Goal: Information Seeking & Learning: Learn about a topic

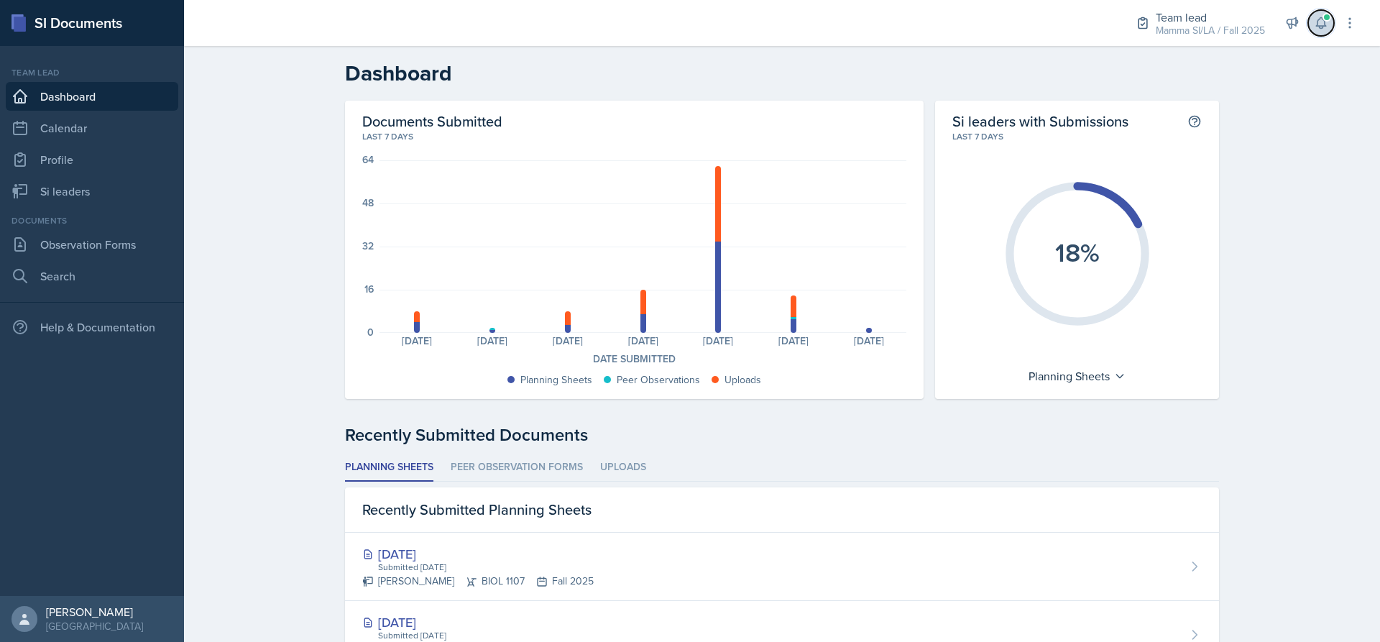
click at [1320, 19] on icon at bounding box center [1321, 23] width 14 height 14
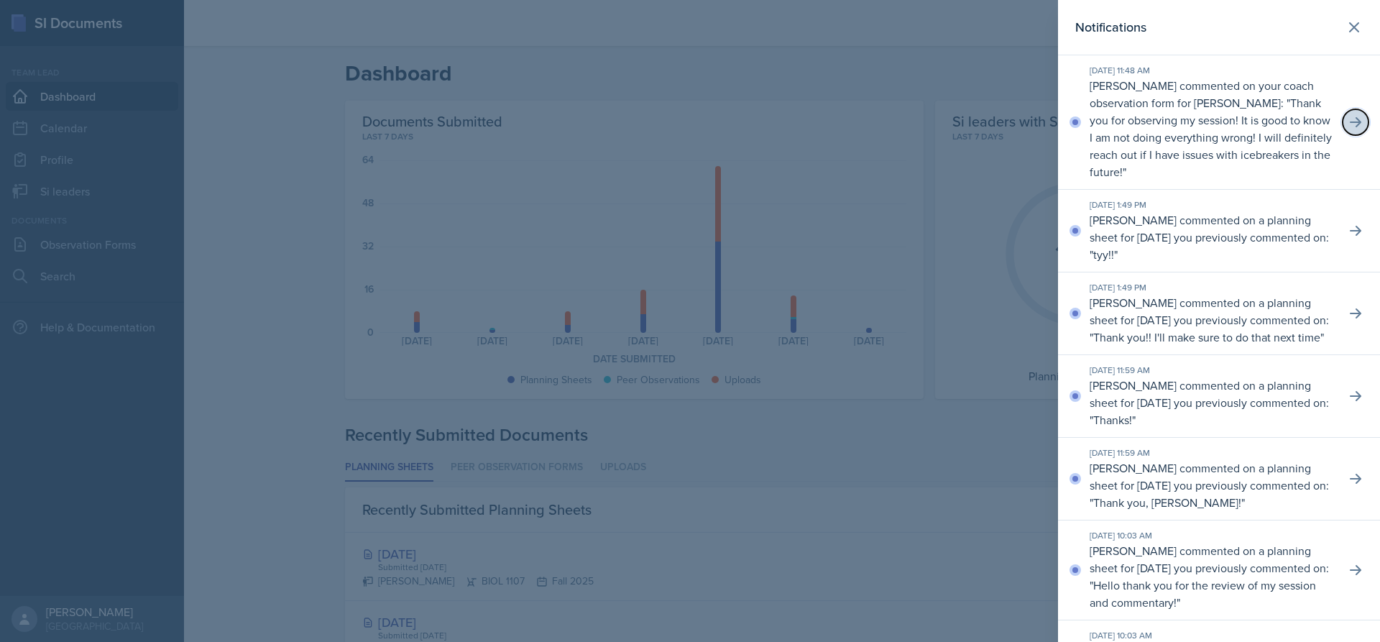
click at [1356, 119] on button at bounding box center [1356, 122] width 26 height 26
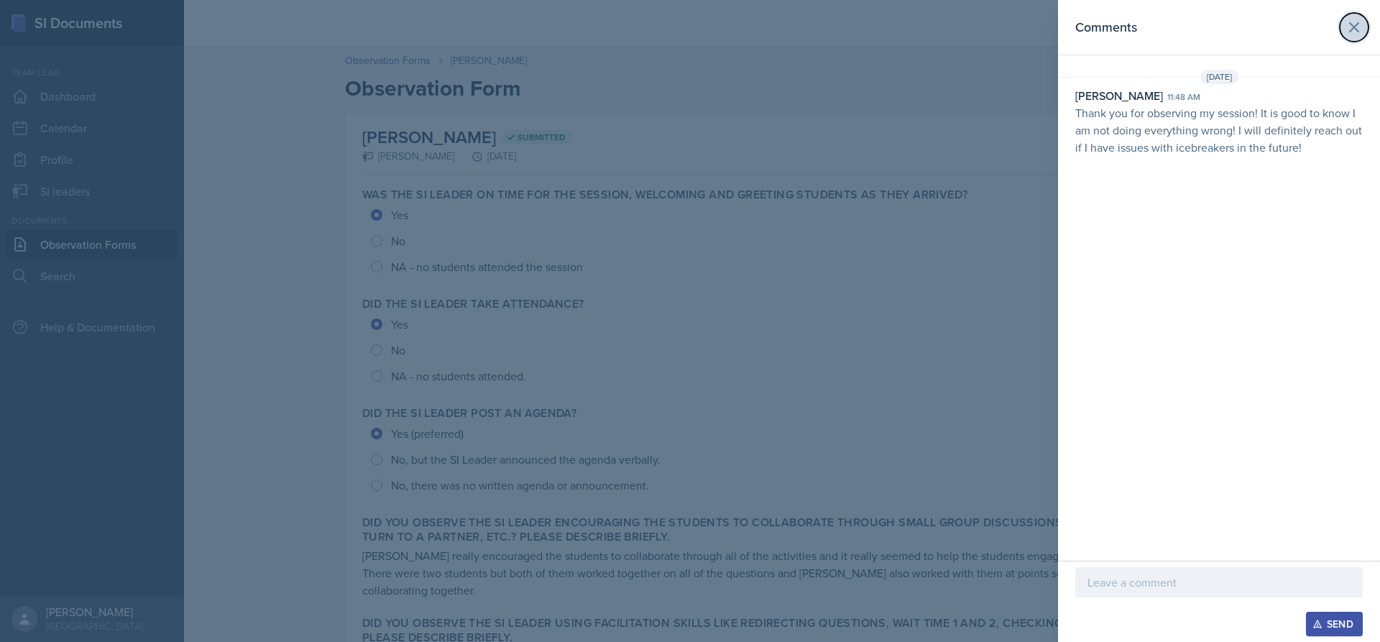
click at [1346, 26] on icon at bounding box center [1353, 27] width 17 height 17
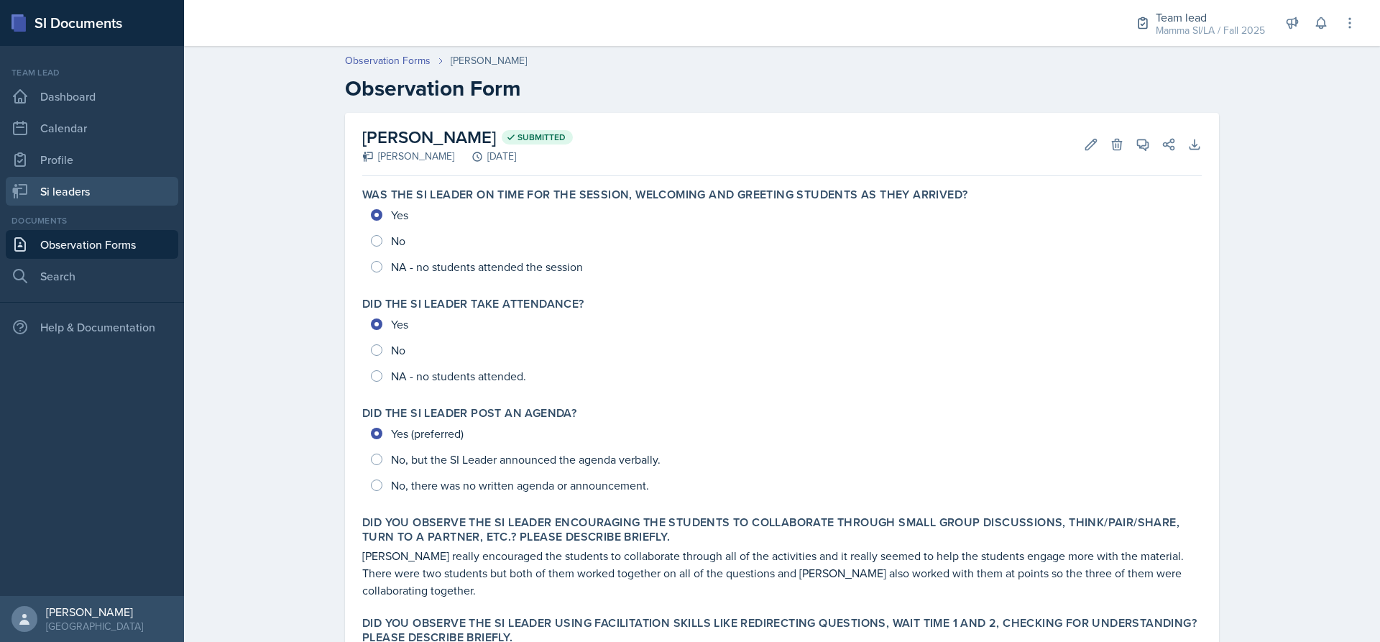
click at [119, 192] on link "Si leaders" at bounding box center [92, 191] width 172 height 29
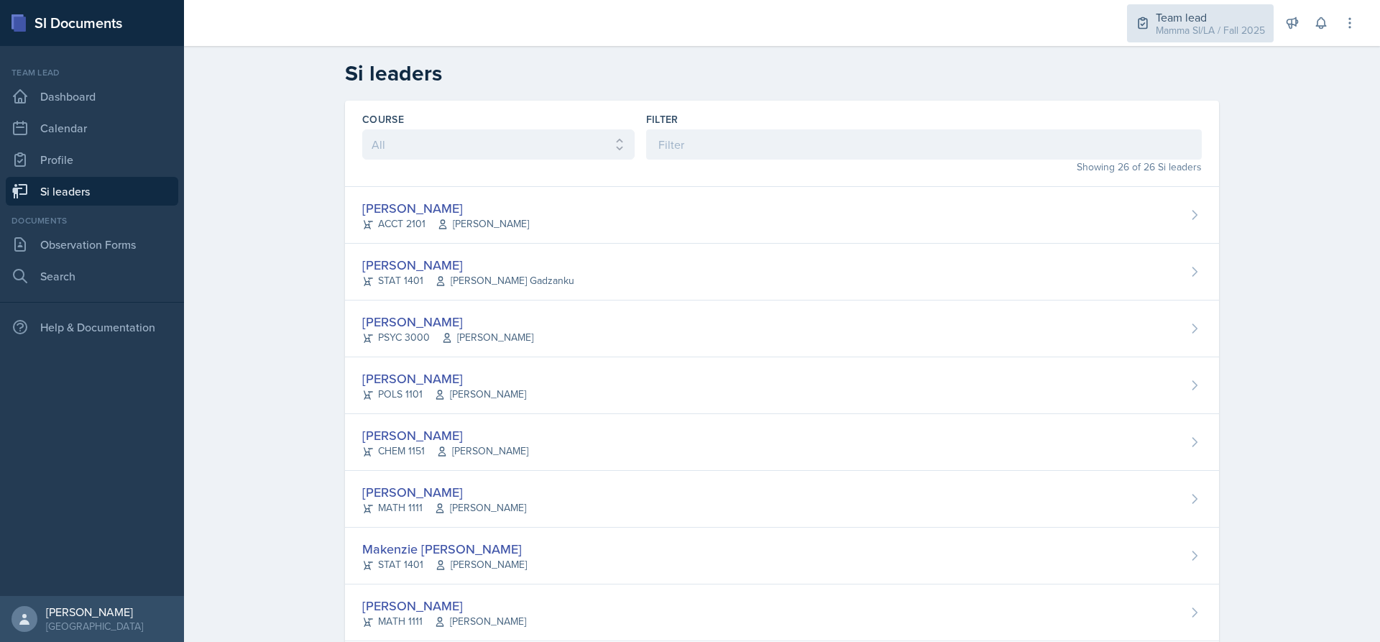
click at [1222, 15] on div "Team lead" at bounding box center [1210, 17] width 109 height 17
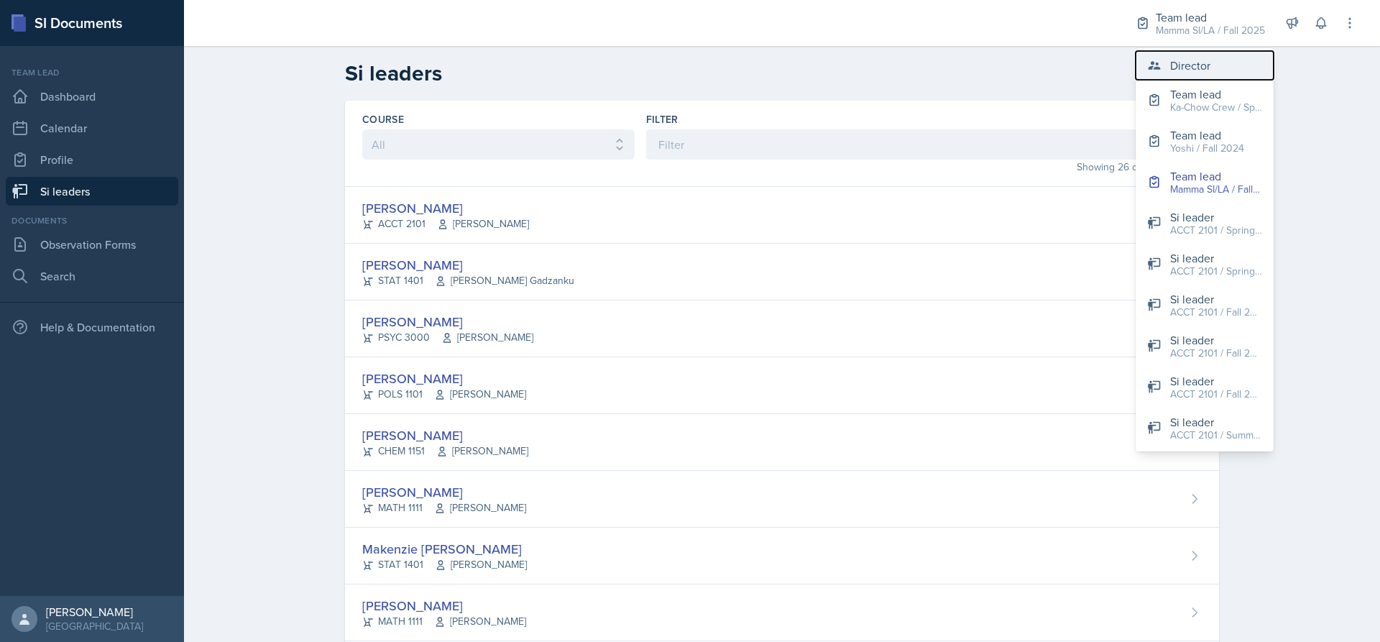
click at [1169, 63] on button "Director" at bounding box center [1205, 65] width 138 height 29
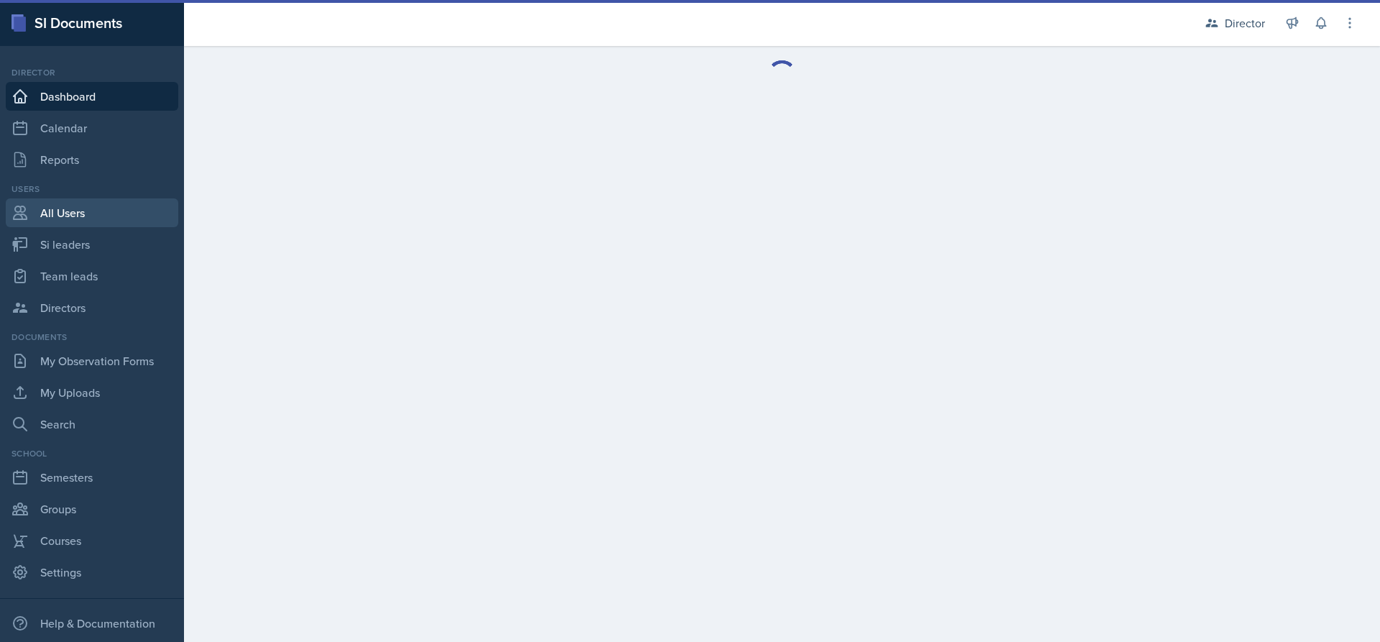
click at [83, 204] on link "All Users" at bounding box center [92, 212] width 172 height 29
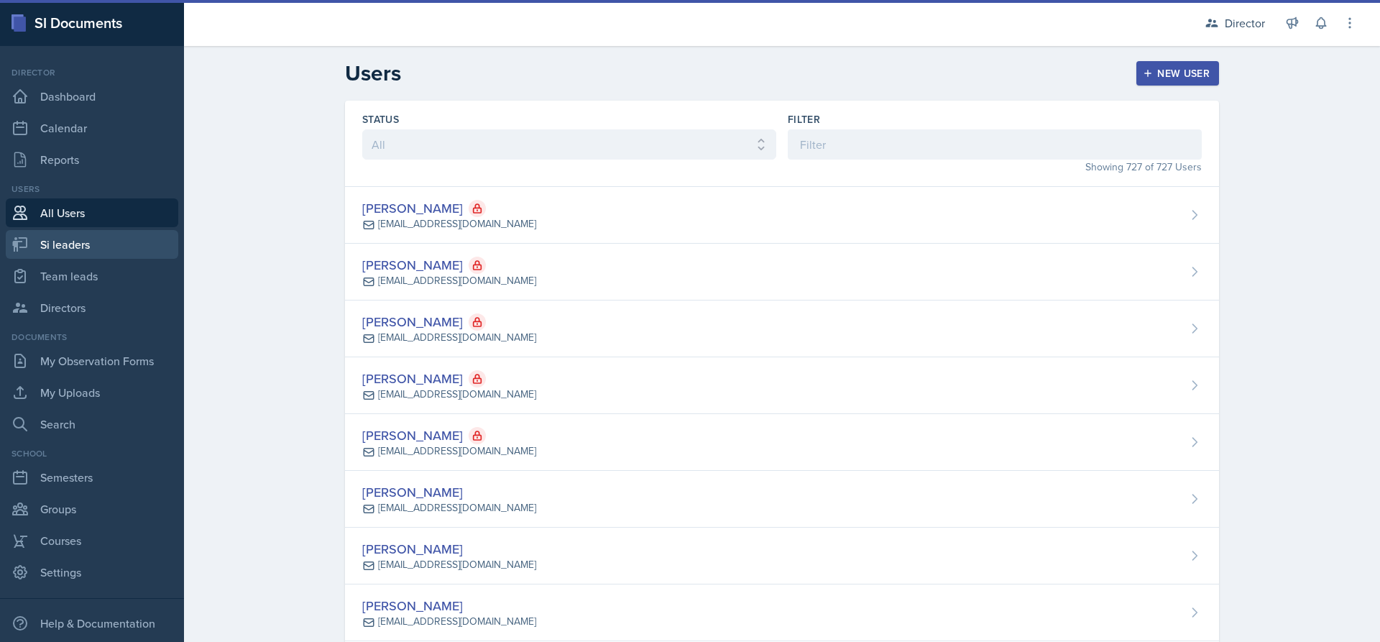
click at [89, 241] on link "Si leaders" at bounding box center [92, 244] width 172 height 29
select select "2bed604d-1099-4043-b1bc-2365e8740244"
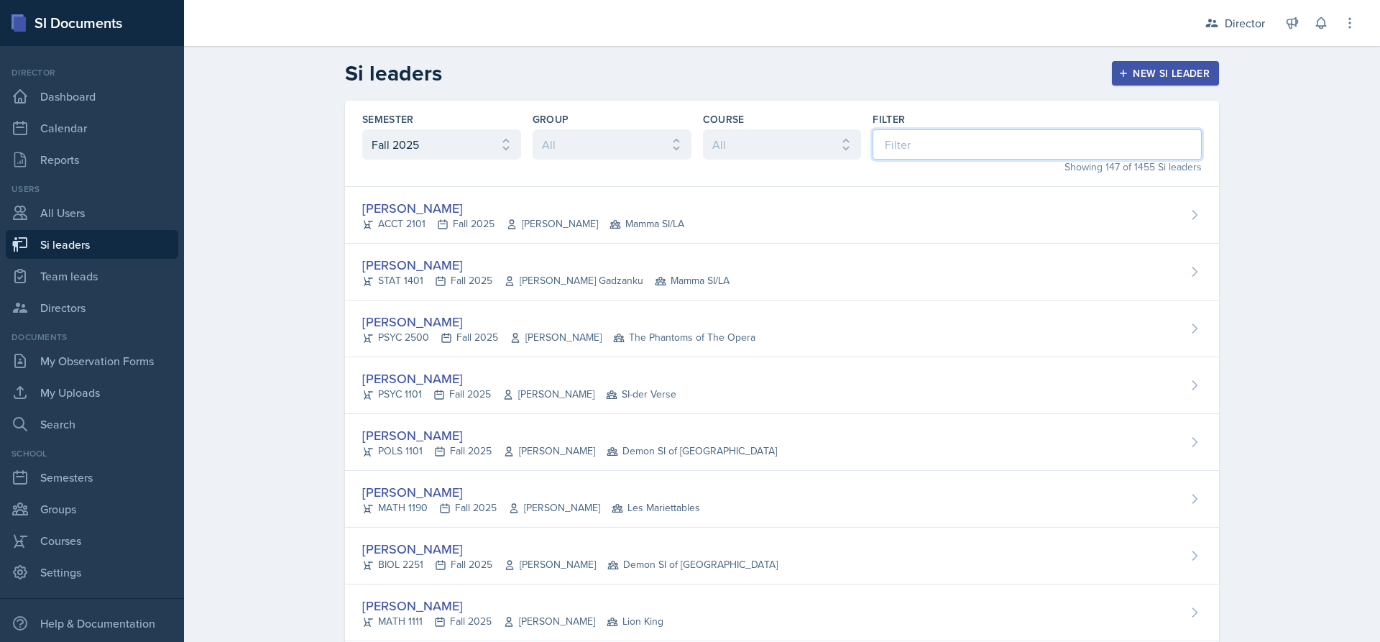
click at [902, 142] on input at bounding box center [1036, 144] width 329 height 30
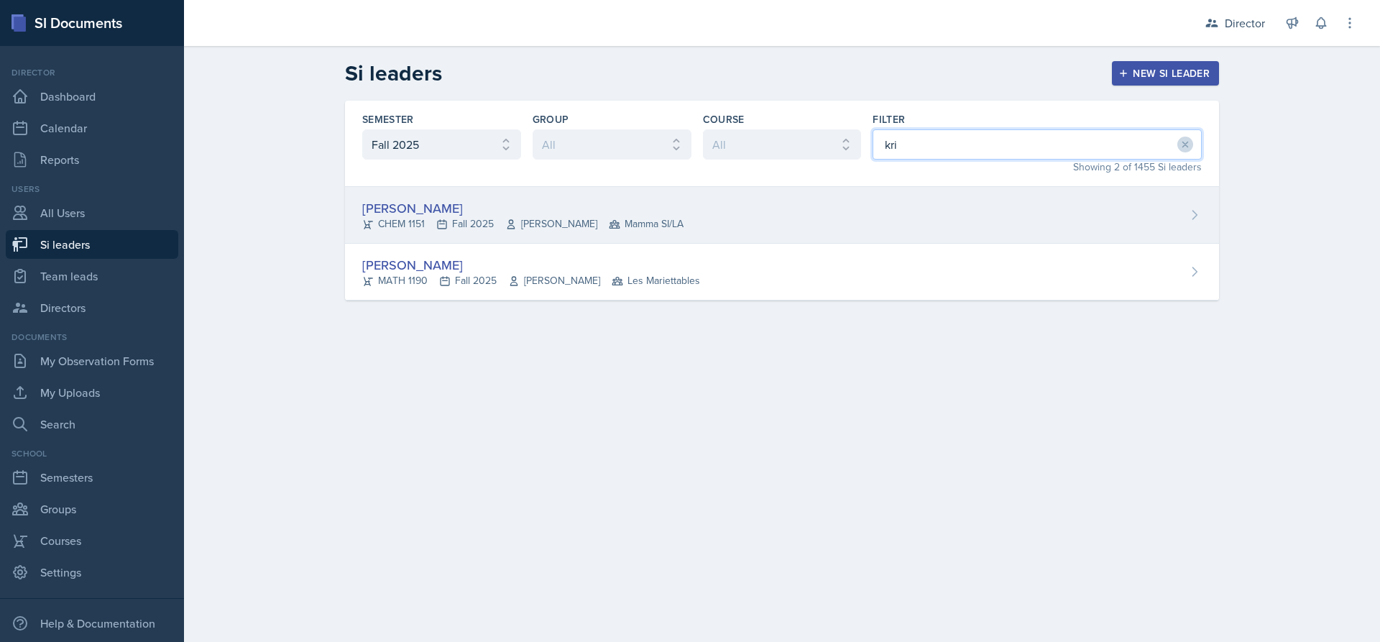
type input "kri"
click at [735, 216] on div "[PERSON_NAME] CHEM 1151 Fall 2025 [PERSON_NAME] Mamma SI/LA" at bounding box center [782, 215] width 874 height 57
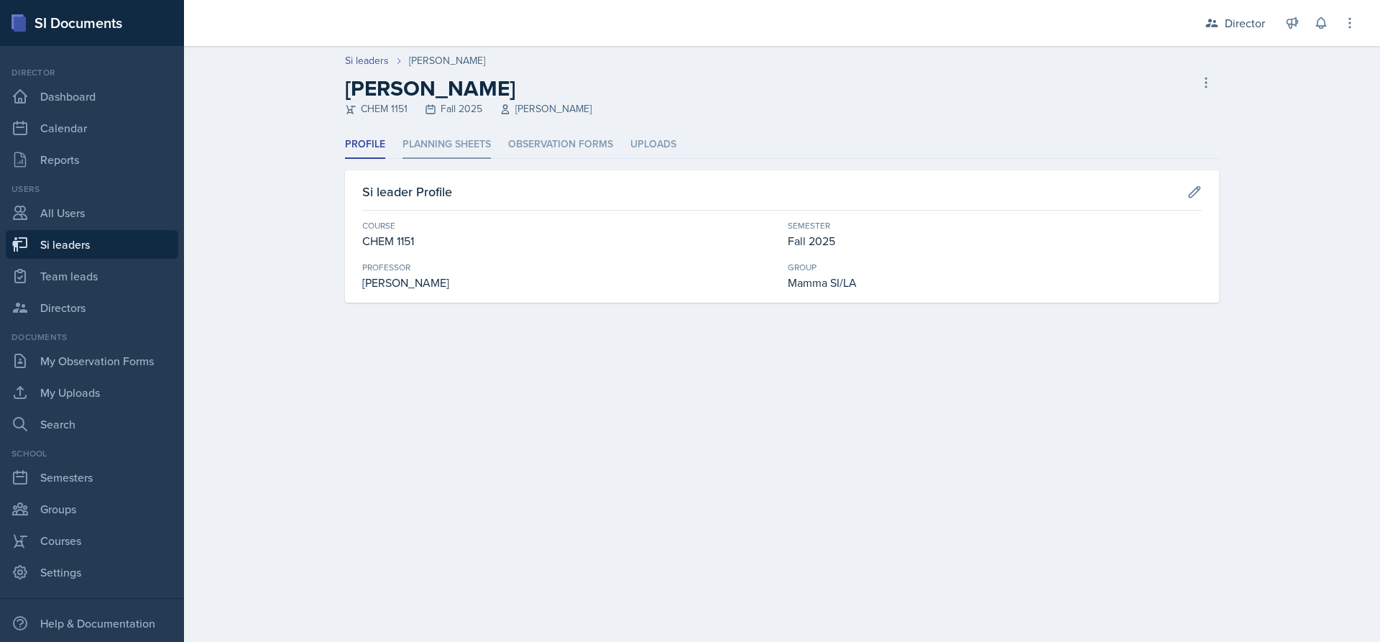
click at [438, 146] on li "Planning Sheets" at bounding box center [446, 145] width 88 height 28
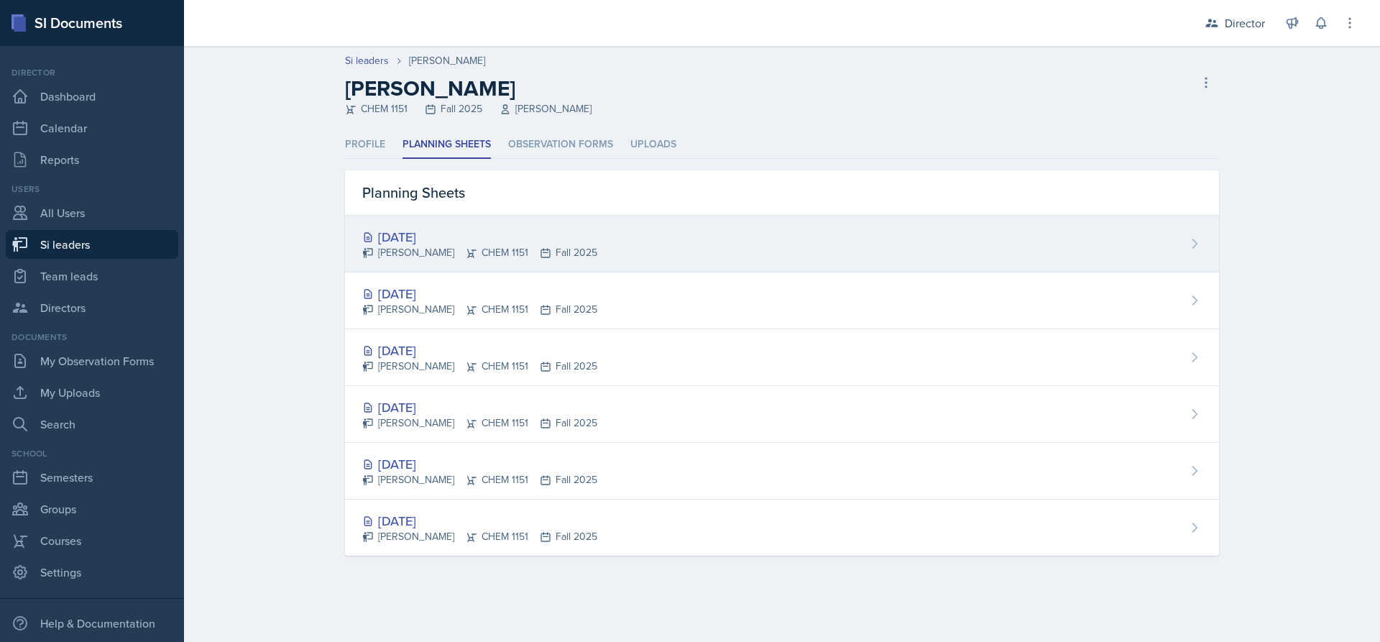
click at [576, 249] on div "[PERSON_NAME] CHEM 1151 Fall 2025" at bounding box center [479, 252] width 235 height 15
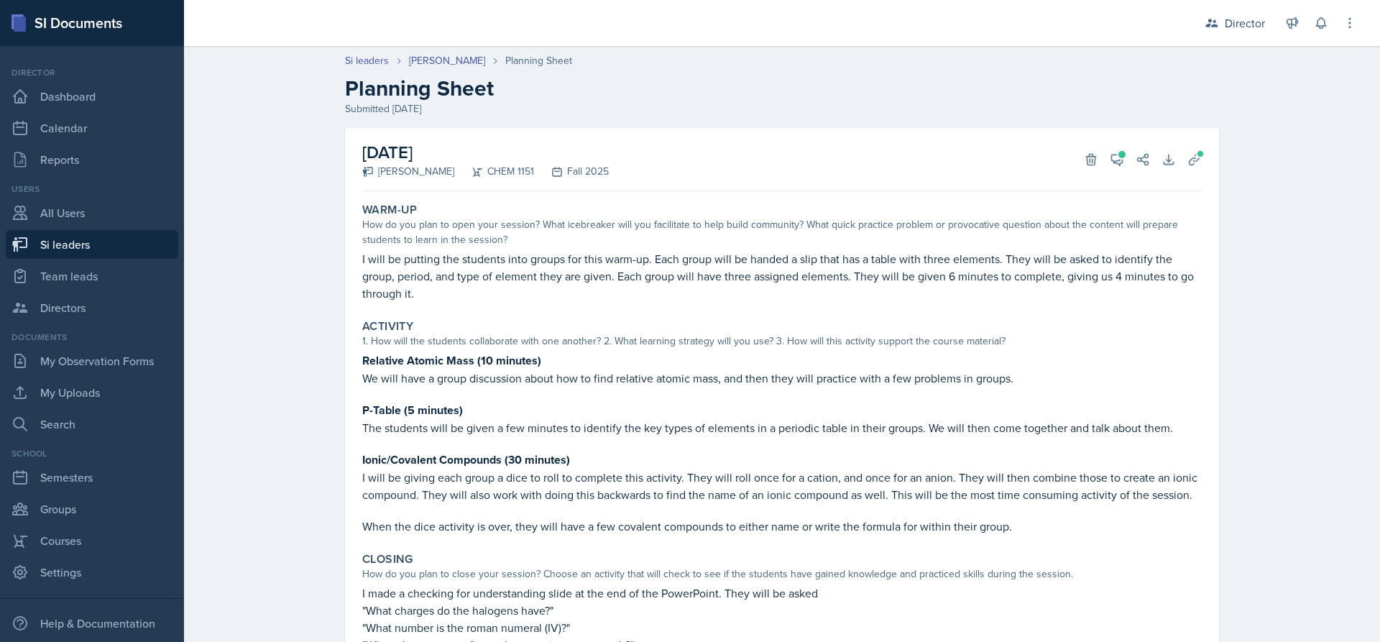
click at [114, 242] on link "Si leaders" at bounding box center [92, 244] width 172 height 29
select select "2bed604d-1099-4043-b1bc-2365e8740244"
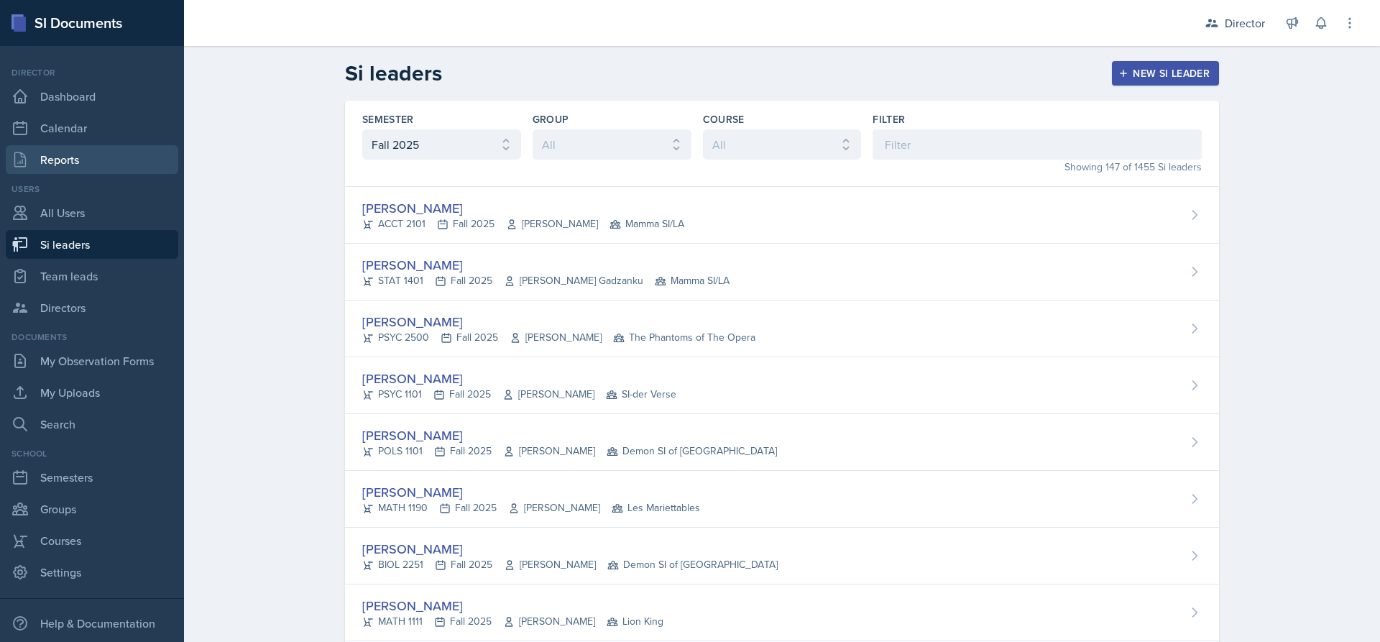
click at [80, 159] on link "Reports" at bounding box center [92, 159] width 172 height 29
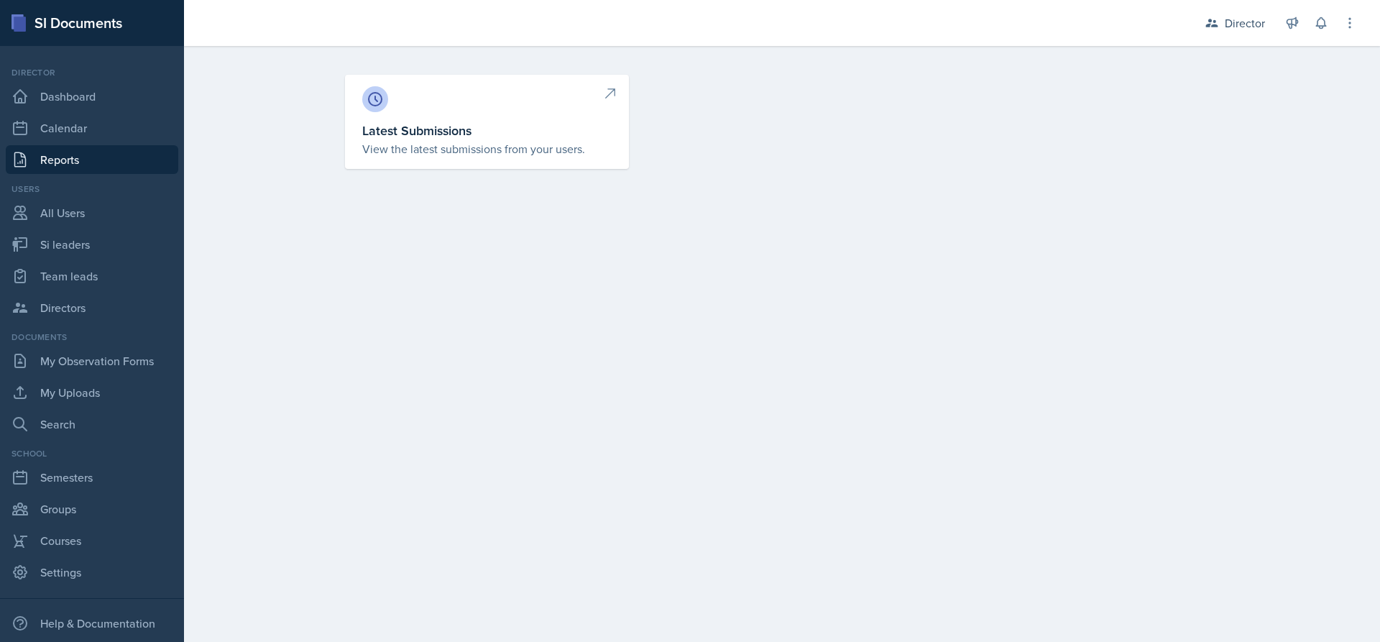
click at [614, 98] on icon at bounding box center [610, 93] width 14 height 14
select select "1"
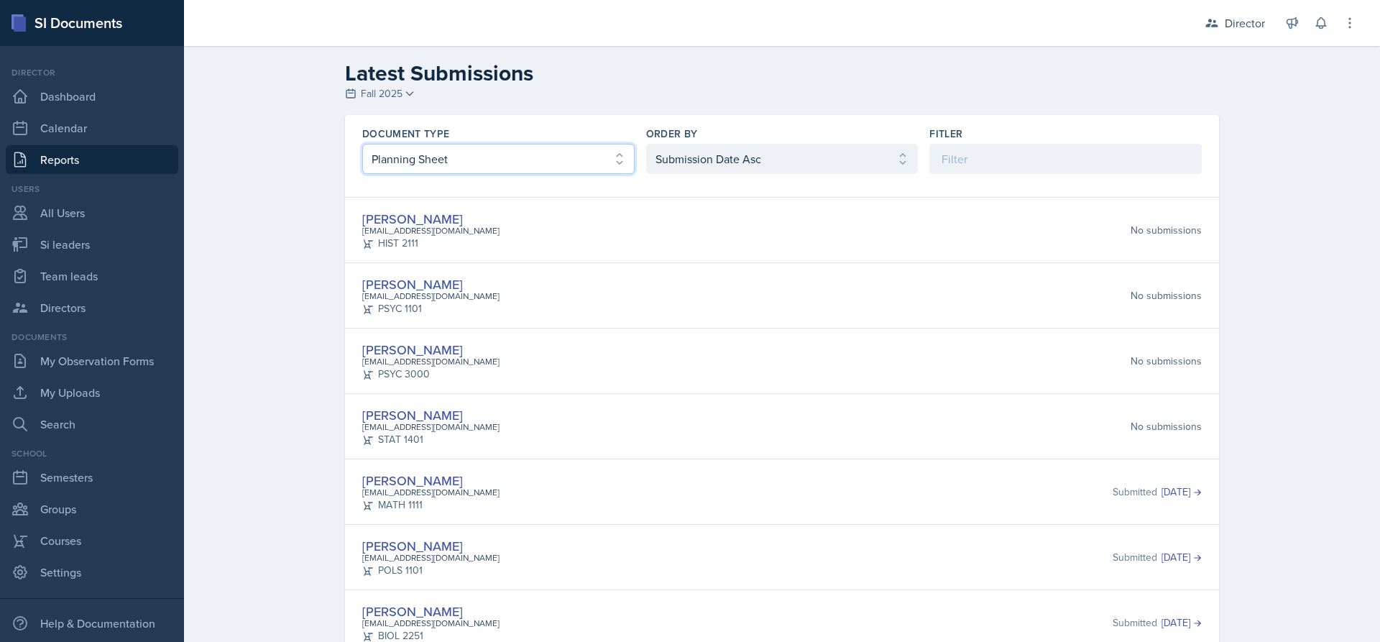
click at [590, 153] on select "Select document type Planning Sheet Peer Observation Form Team lead Observation…" at bounding box center [498, 159] width 272 height 30
select select "2"
click at [362, 144] on select "Select document type Planning Sheet Peer Observation Form Team lead Observation…" at bounding box center [498, 159] width 272 height 30
click at [988, 153] on input at bounding box center [1065, 159] width 272 height 30
click at [880, 162] on select "Select order by Submission Date Asc Submission Date Desc User Last Name" at bounding box center [782, 159] width 272 height 30
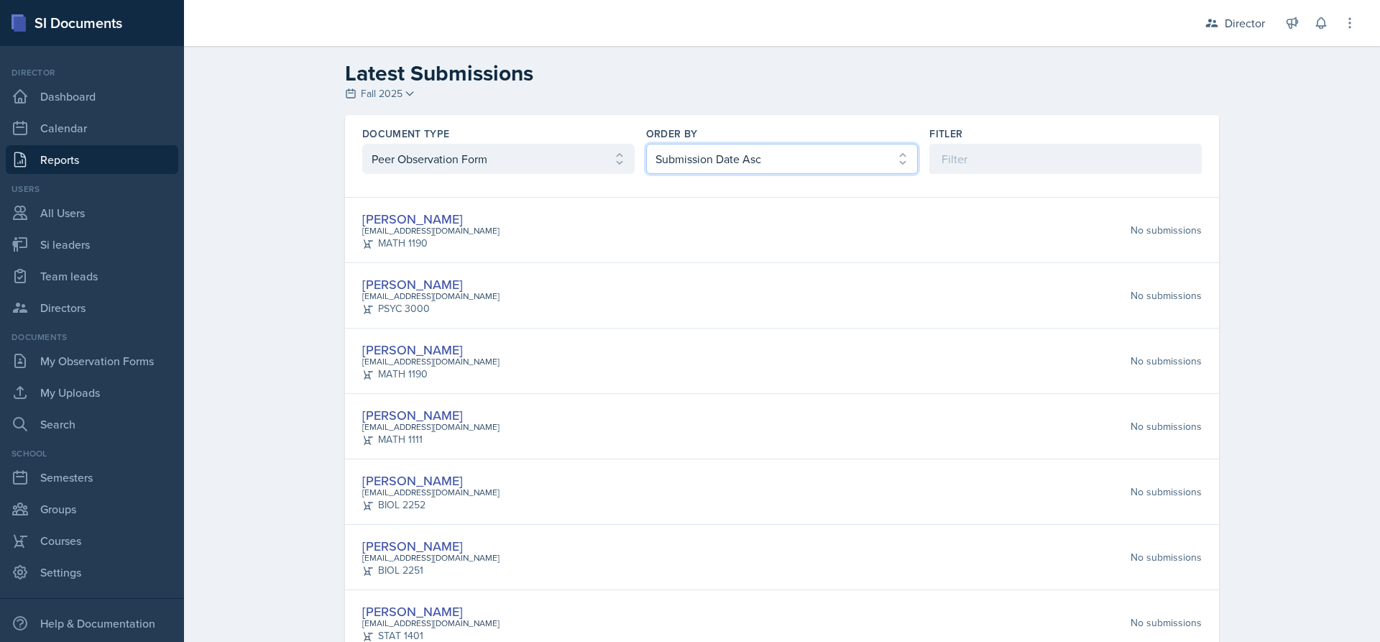
click at [880, 162] on select "Select order by Submission Date Asc Submission Date Desc User Last Name" at bounding box center [782, 159] width 272 height 30
click at [98, 165] on link "Reports" at bounding box center [92, 159] width 172 height 29
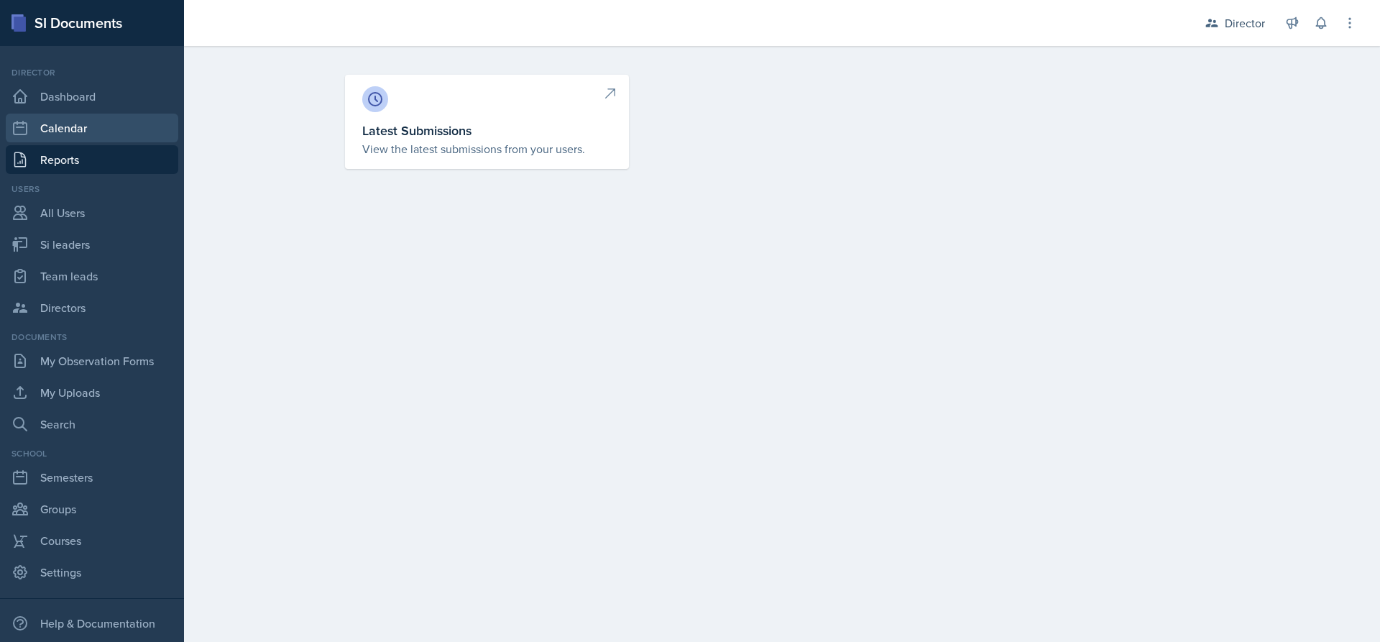
click at [103, 134] on link "Calendar" at bounding box center [92, 128] width 172 height 29
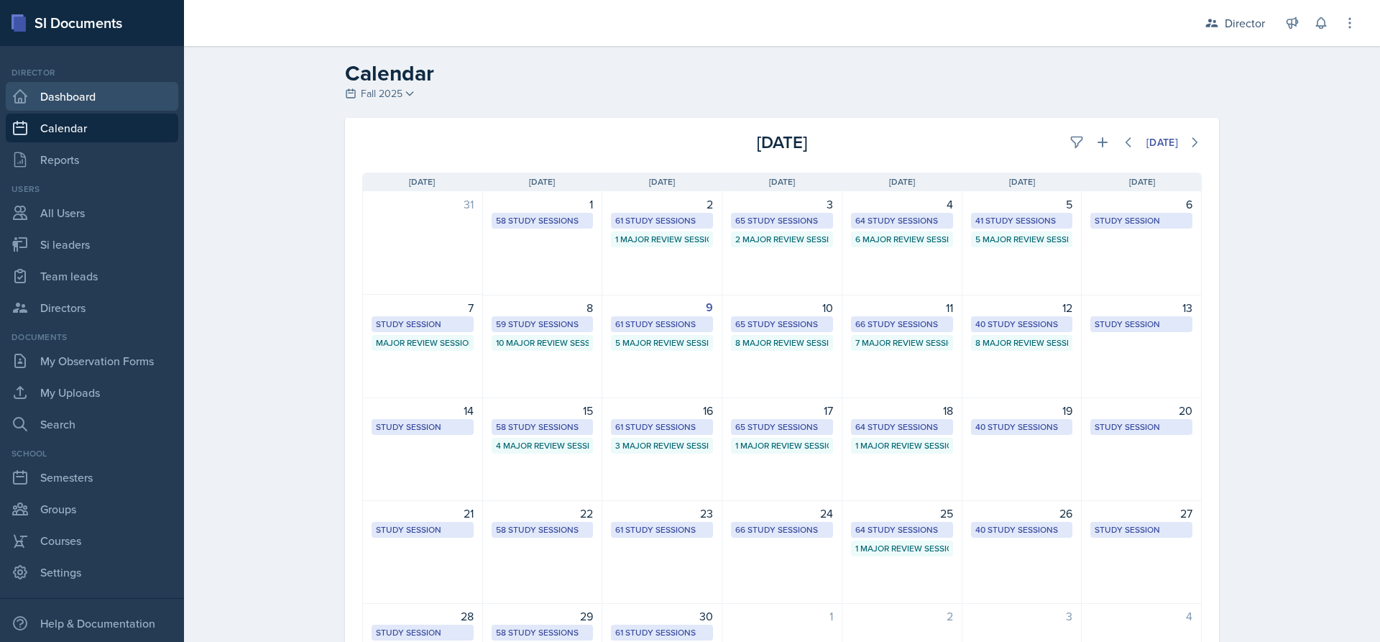
click at [93, 91] on link "Dashboard" at bounding box center [92, 96] width 172 height 29
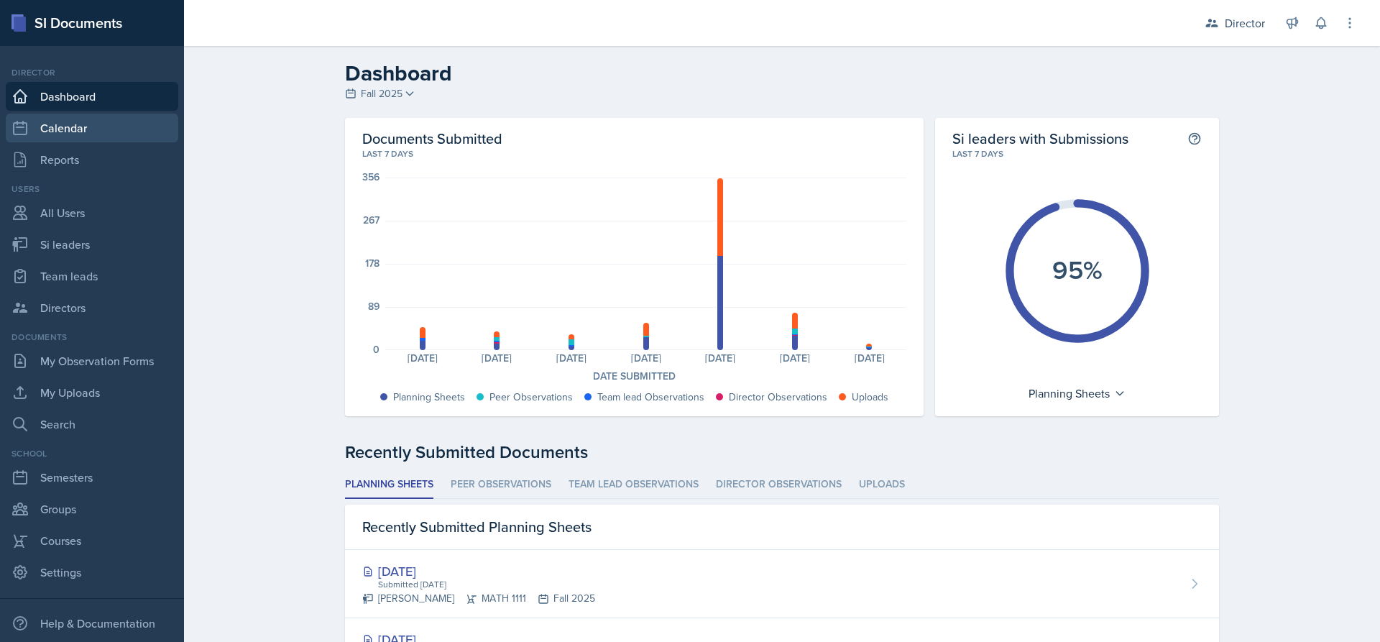
click at [101, 114] on link "Calendar" at bounding box center [92, 128] width 172 height 29
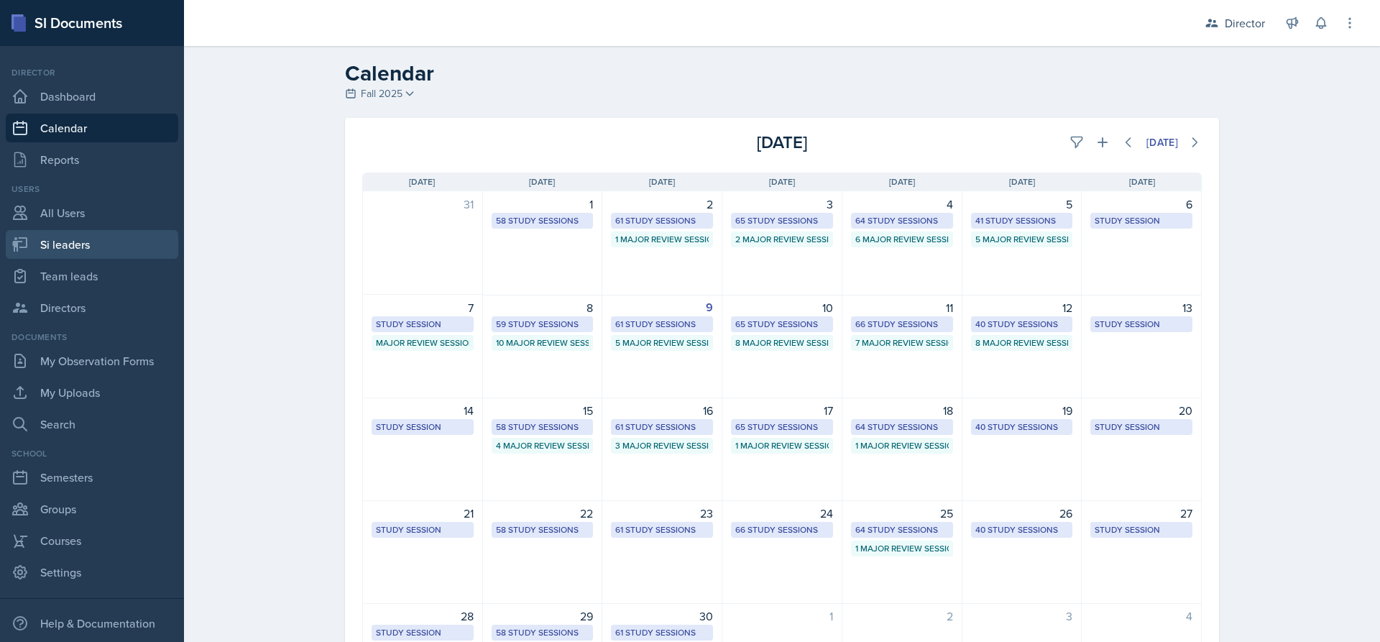
click at [73, 241] on link "Si leaders" at bounding box center [92, 244] width 172 height 29
select select "2bed604d-1099-4043-b1bc-2365e8740244"
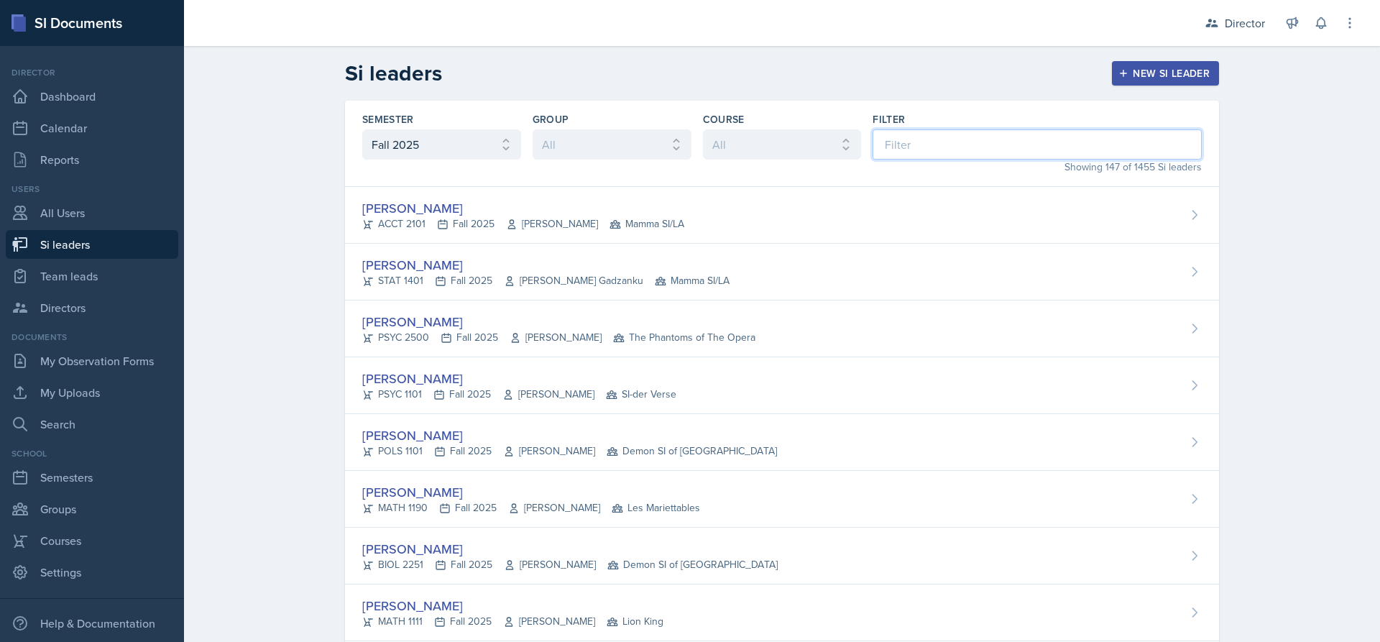
click at [916, 139] on input at bounding box center [1036, 144] width 329 height 30
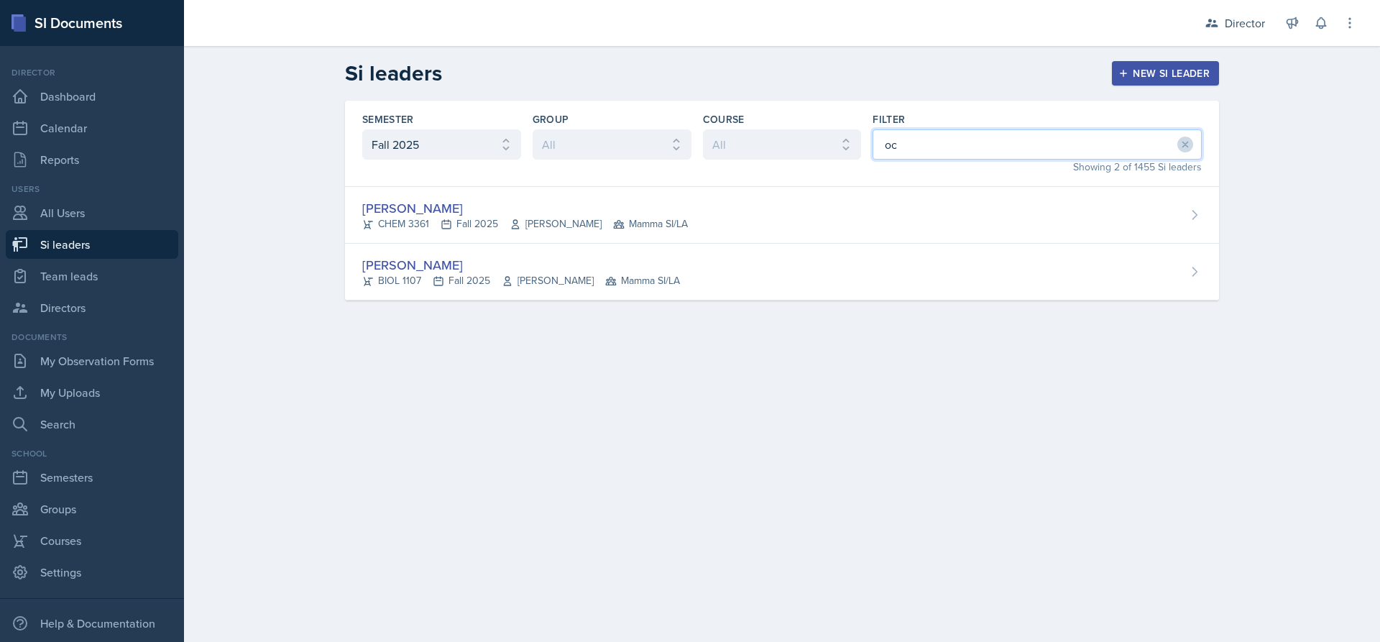
type input "o"
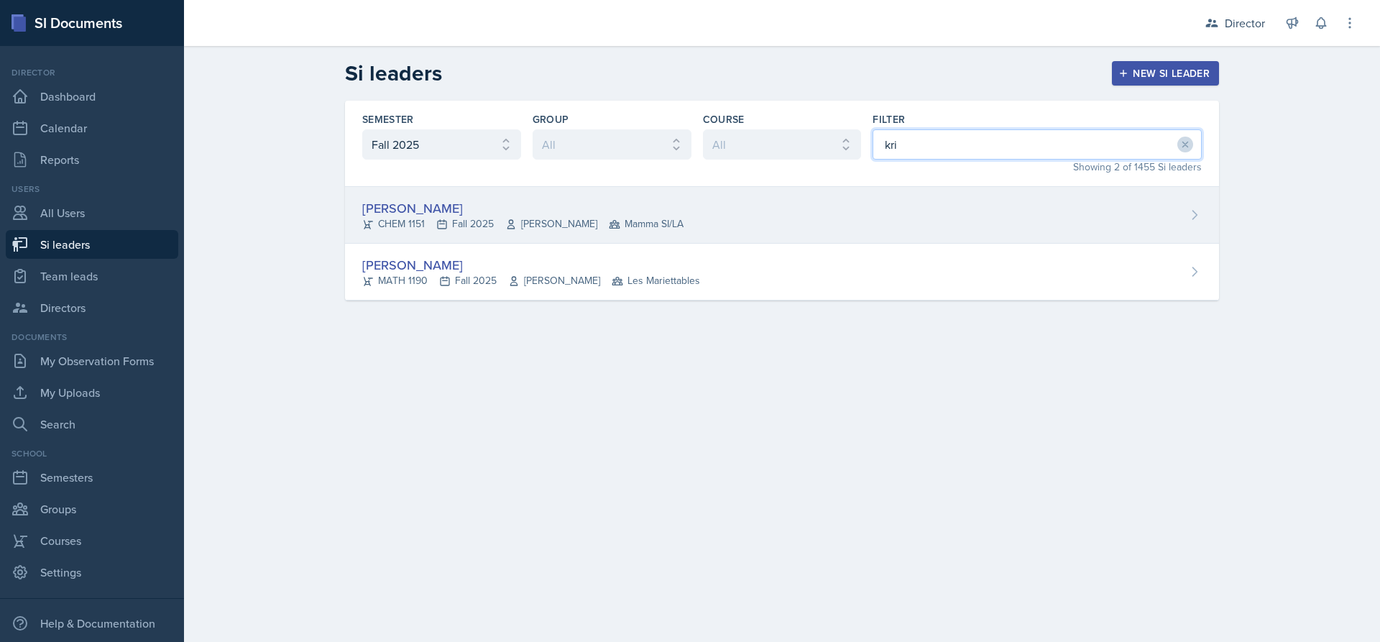
type input "kri"
click at [915, 229] on div "[PERSON_NAME] CHEM 1151 Fall 2025 [PERSON_NAME] Mamma SI/LA" at bounding box center [782, 215] width 874 height 57
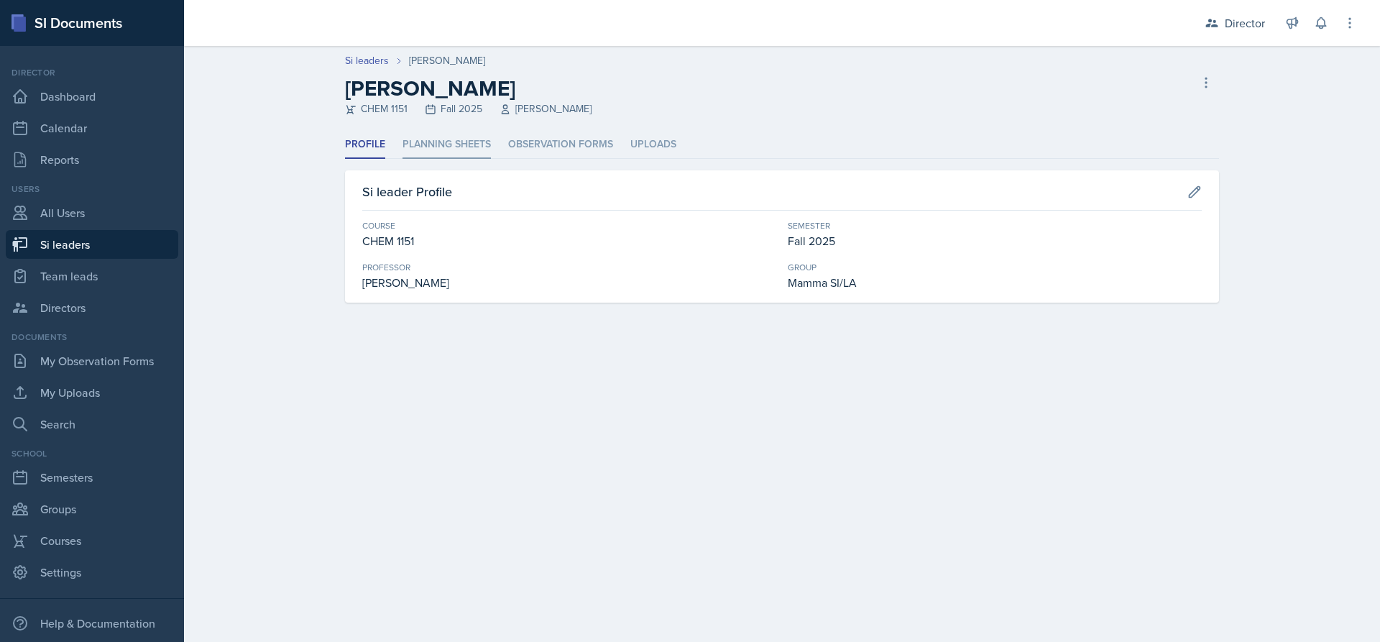
click at [433, 131] on li "Planning Sheets" at bounding box center [446, 145] width 88 height 28
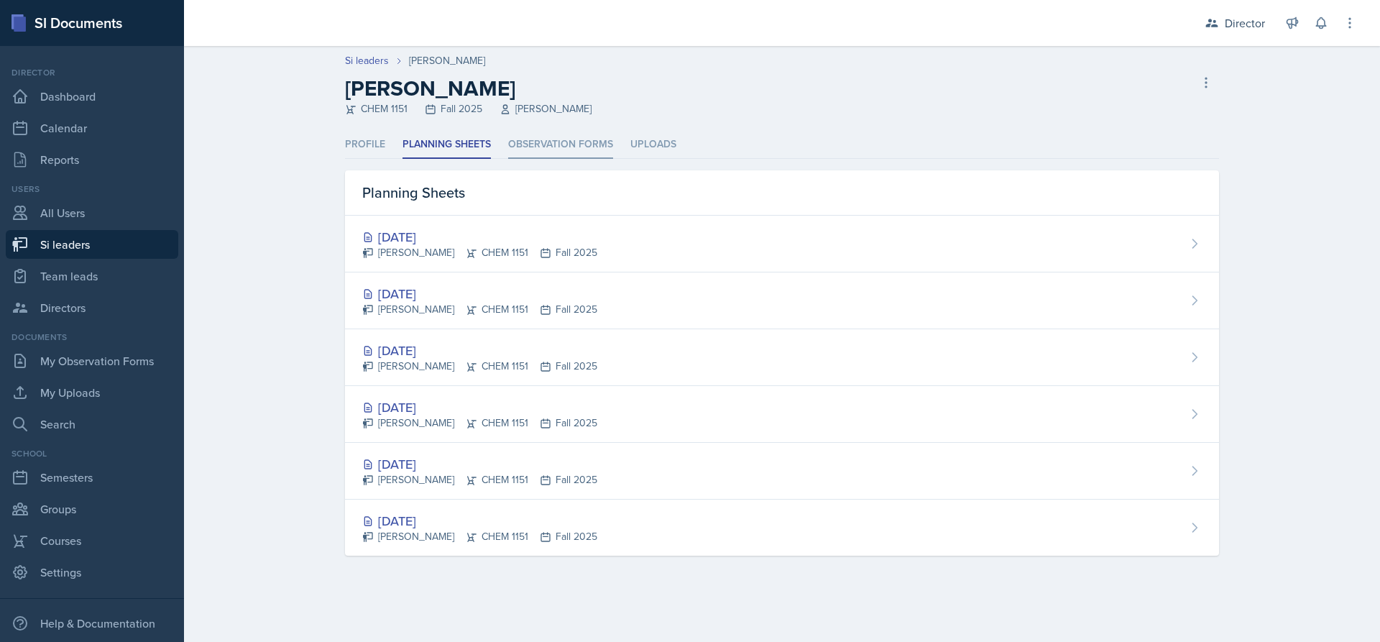
click at [548, 158] on li "Observation Forms" at bounding box center [560, 145] width 105 height 28
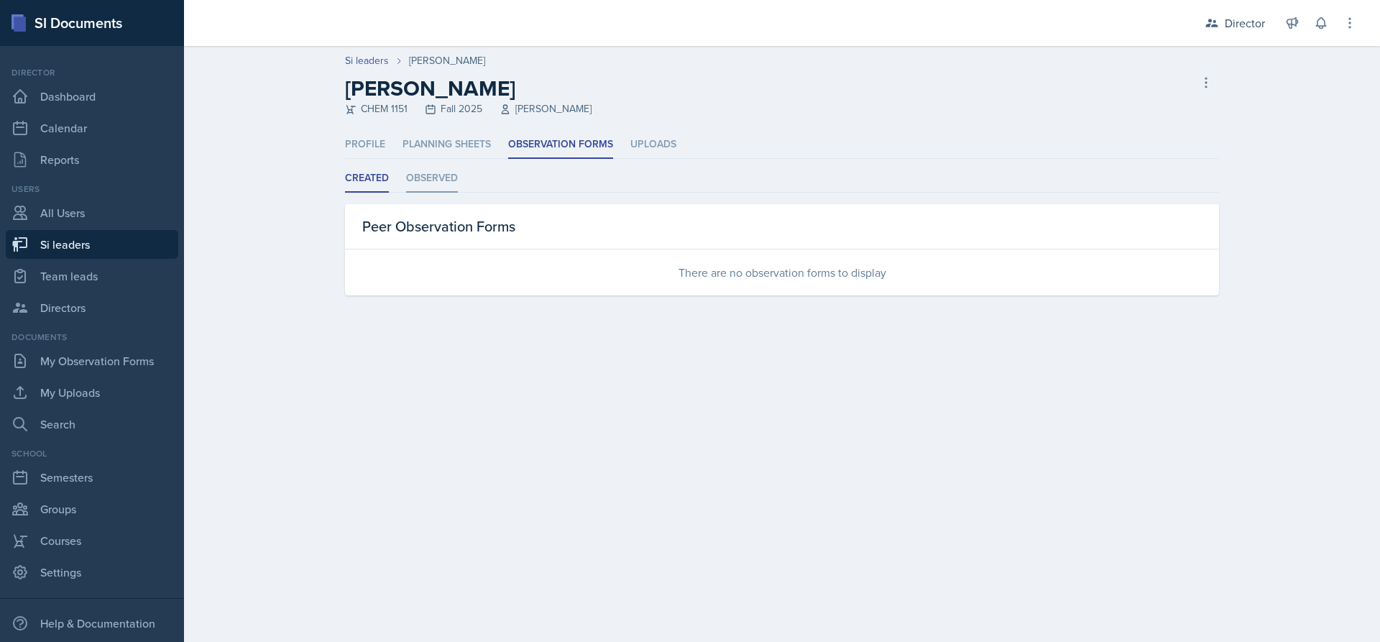
click at [444, 179] on li "Observed" at bounding box center [432, 179] width 52 height 28
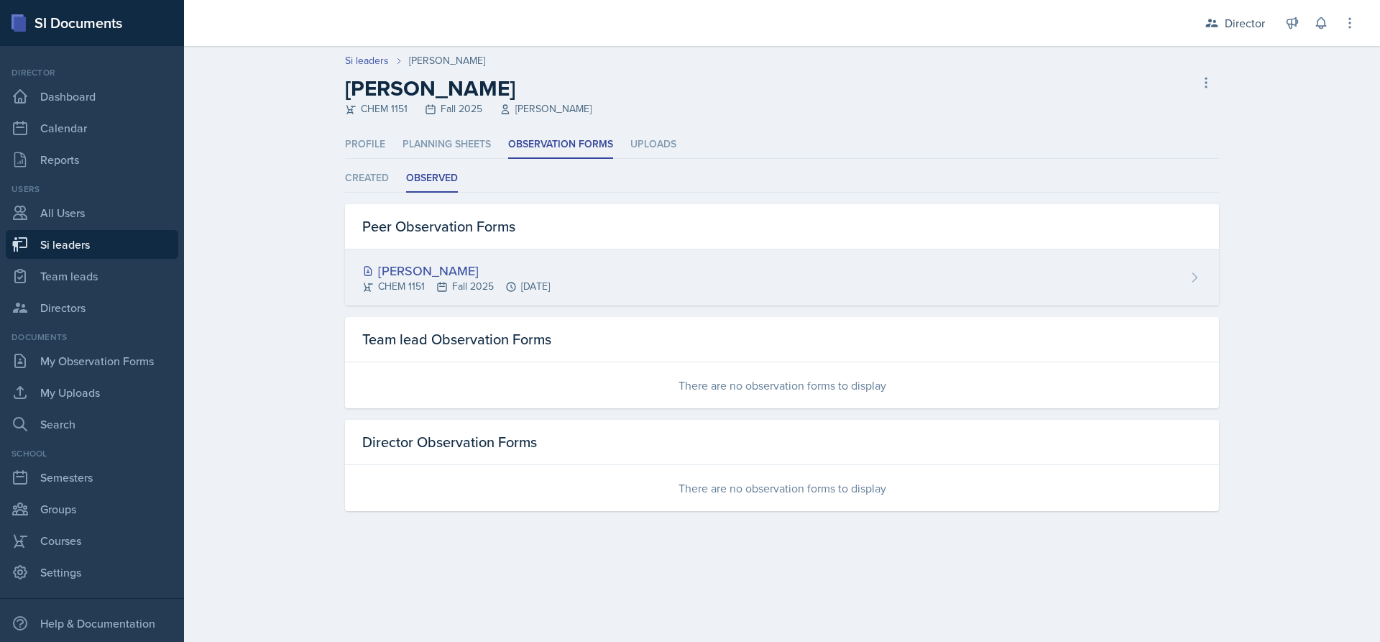
click at [586, 275] on div "[PERSON_NAME] CHEM 1151 Fall 2025 [DATE]" at bounding box center [782, 277] width 874 height 56
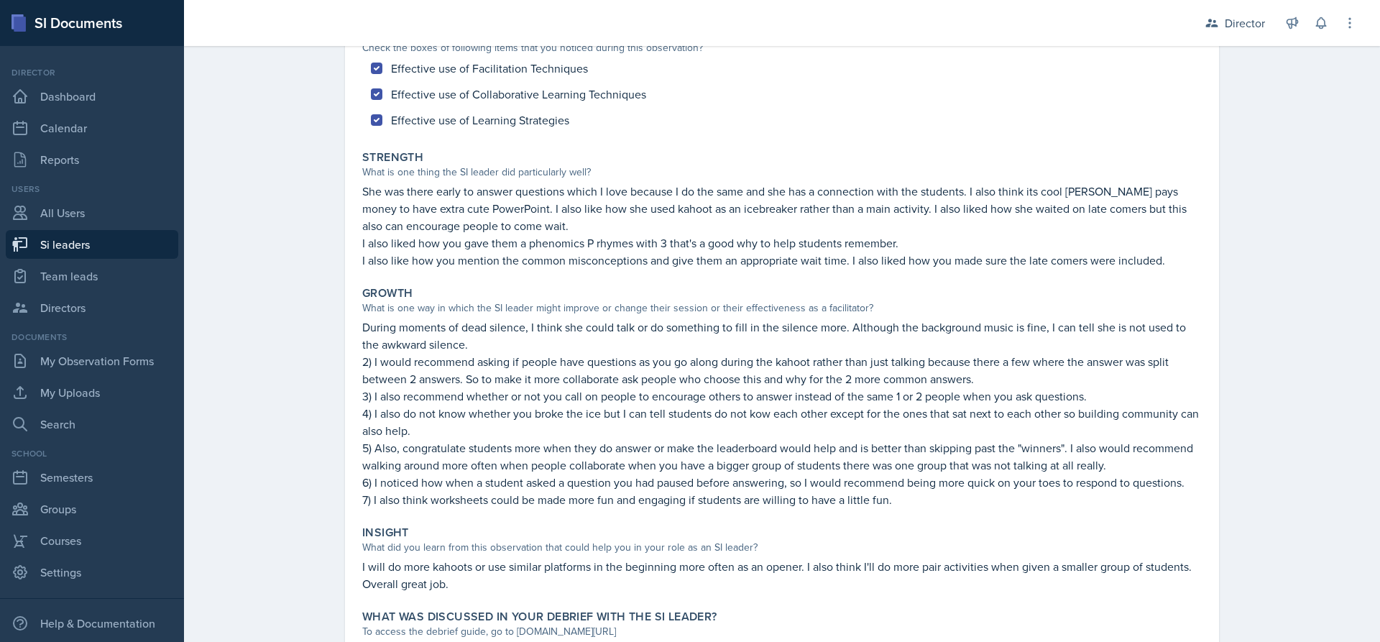
scroll to position [252, 0]
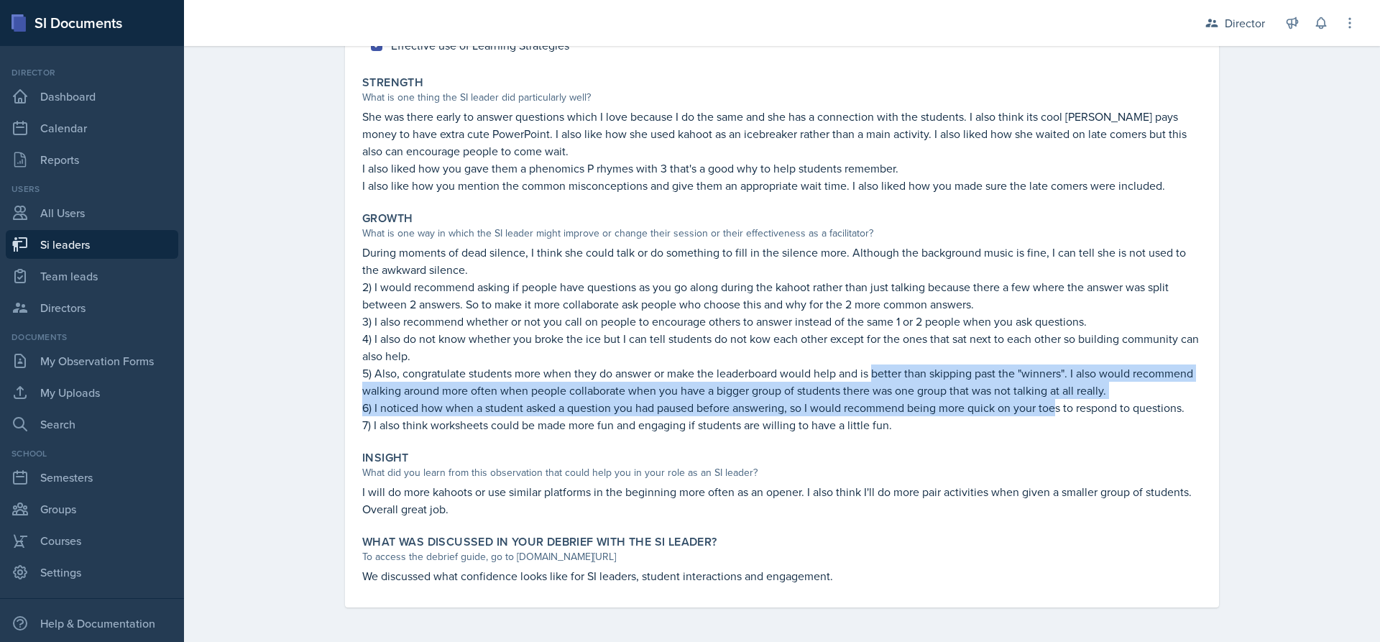
drag, startPoint x: 1052, startPoint y: 409, endPoint x: 868, endPoint y: 381, distance: 186.1
click at [868, 381] on div "During moments of dead silence, I think she could talk or do something to fill …" at bounding box center [781, 339] width 839 height 190
click at [868, 381] on p "5) Also, congratulate students more when they do answer or make the leaderboard…" at bounding box center [781, 381] width 839 height 34
drag, startPoint x: 868, startPoint y: 381, endPoint x: 1014, endPoint y: 413, distance: 149.4
click at [1014, 413] on div "During moments of dead silence, I think she could talk or do something to fill …" at bounding box center [781, 339] width 839 height 190
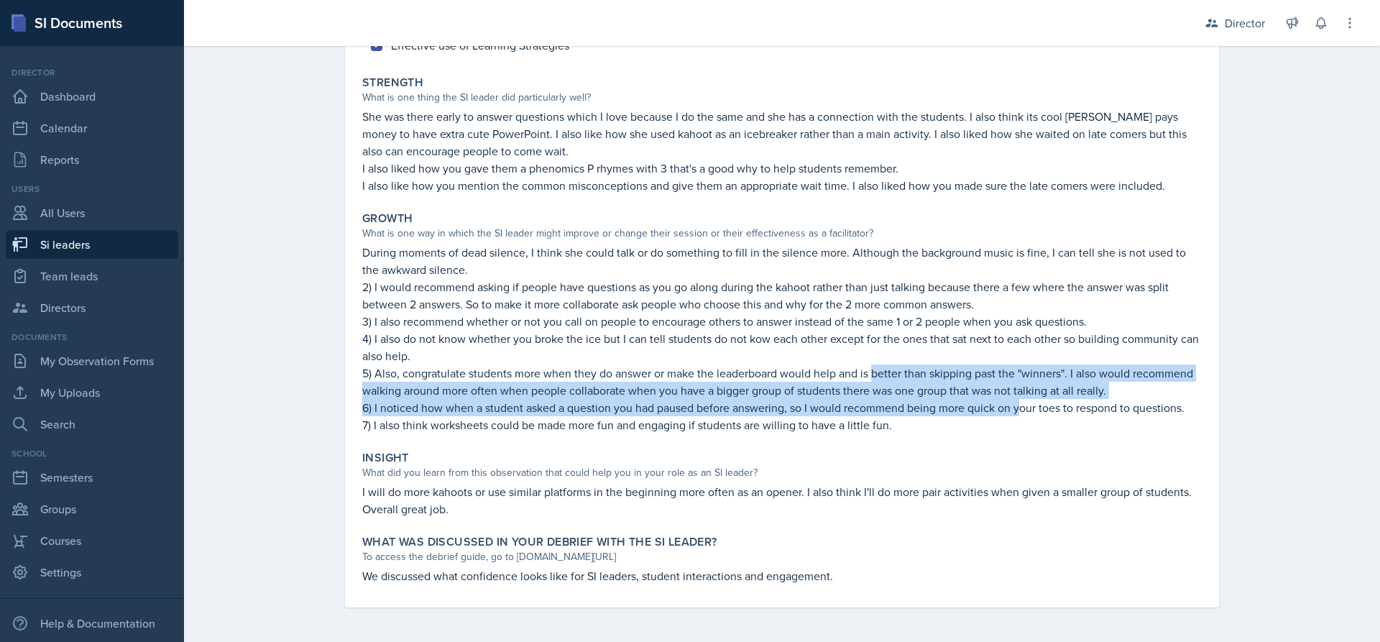
click at [1014, 413] on p "6) I noticed how when a student asked a question you had paused before answerin…" at bounding box center [781, 407] width 839 height 17
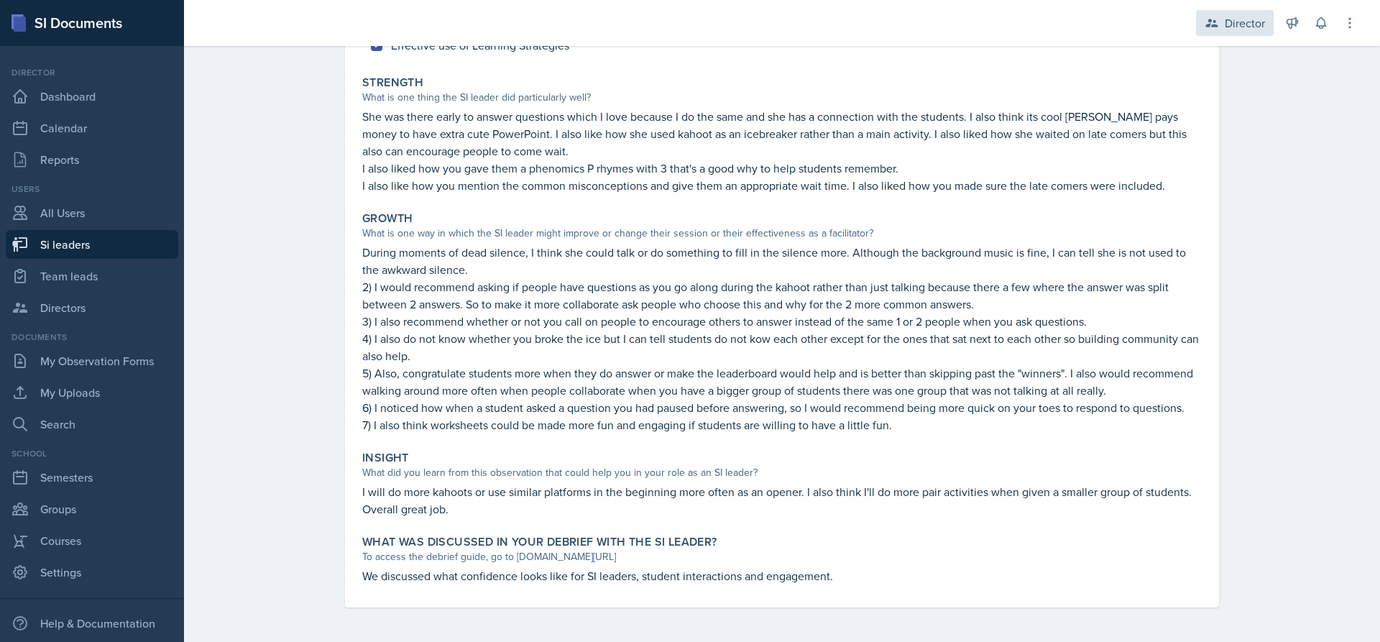
click at [1256, 20] on div "Director" at bounding box center [1245, 22] width 40 height 17
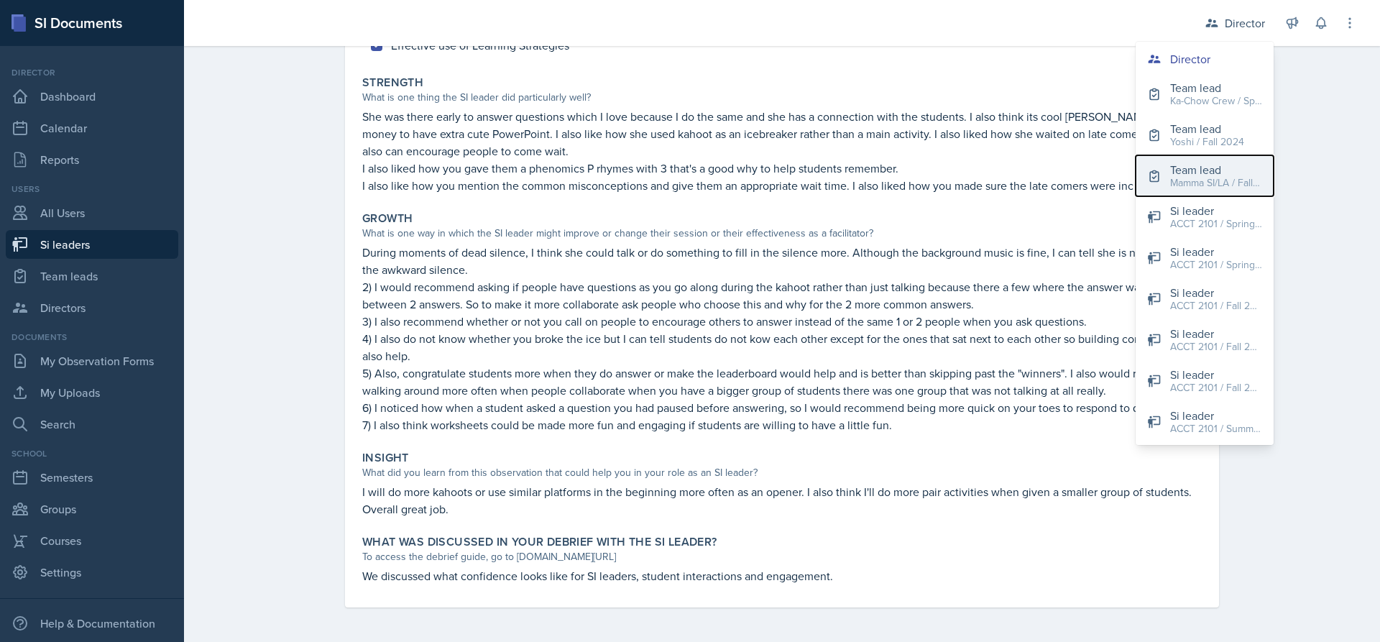
click at [1217, 168] on div "Team lead" at bounding box center [1216, 169] width 92 height 17
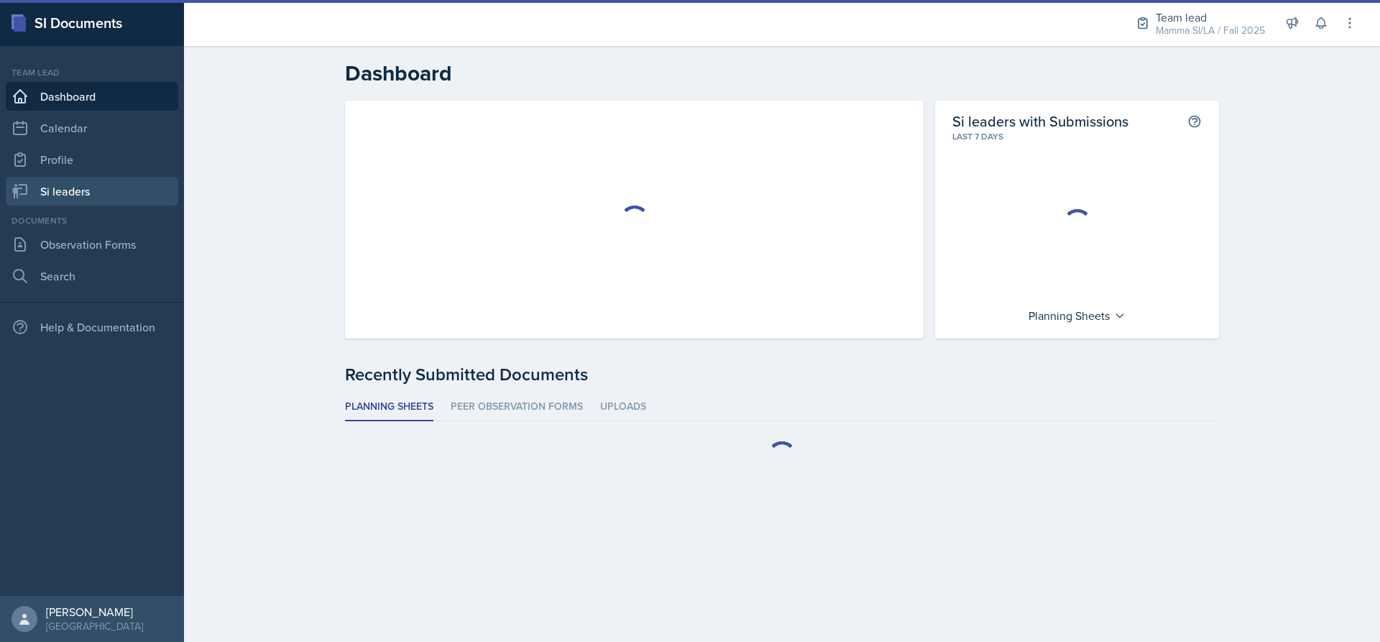
click at [88, 200] on link "Si leaders" at bounding box center [92, 191] width 172 height 29
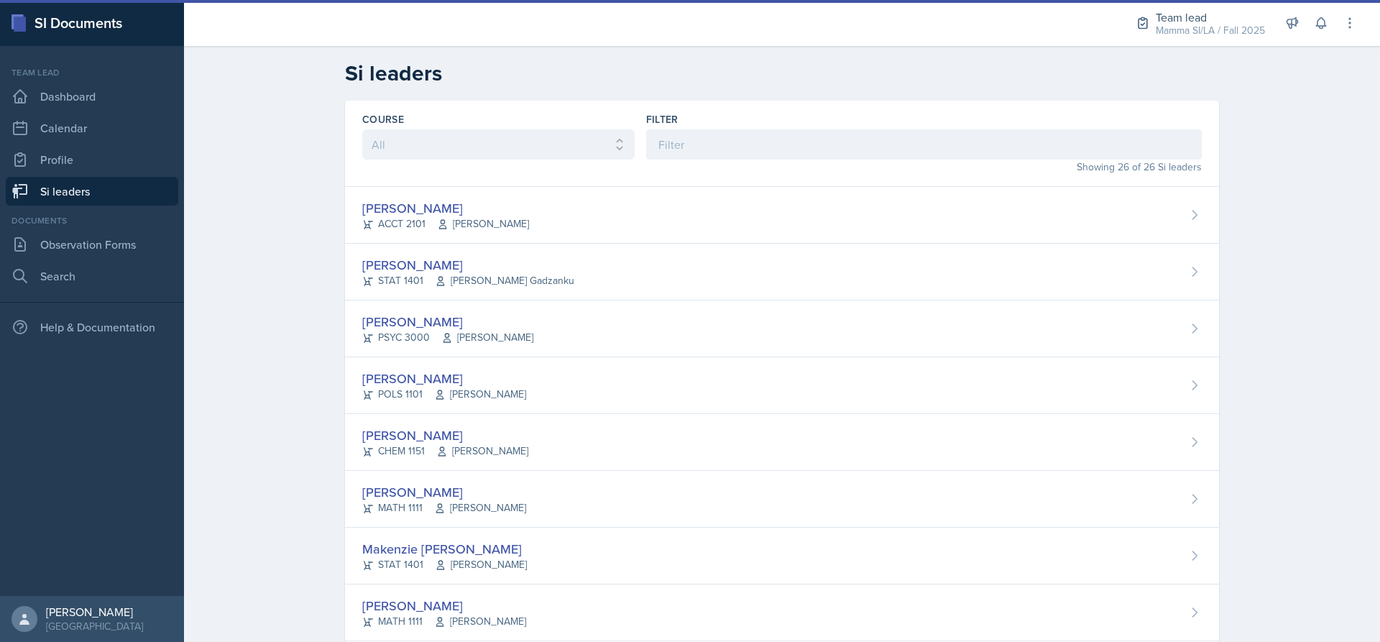
click at [88, 188] on link "Si leaders" at bounding box center [92, 191] width 172 height 29
click at [737, 149] on input at bounding box center [924, 144] width 556 height 30
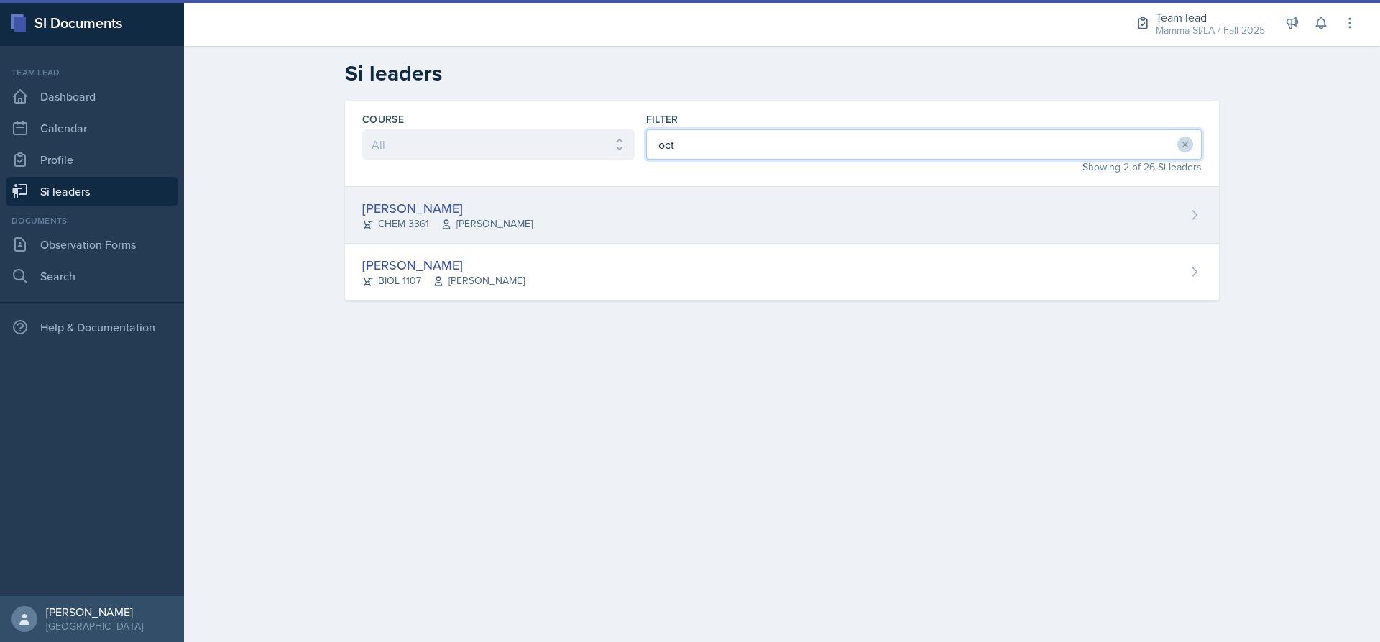
type input "oct"
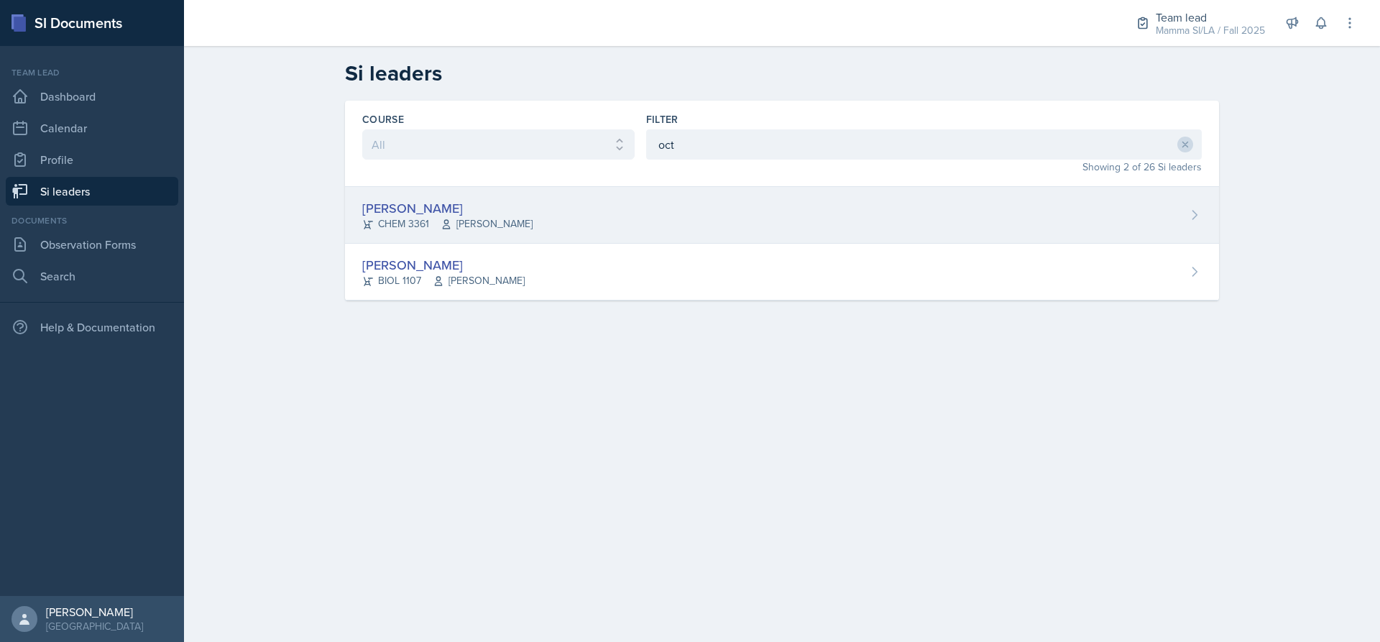
click at [653, 228] on div "[PERSON_NAME] CHEM 3361 [PERSON_NAME]" at bounding box center [782, 215] width 874 height 57
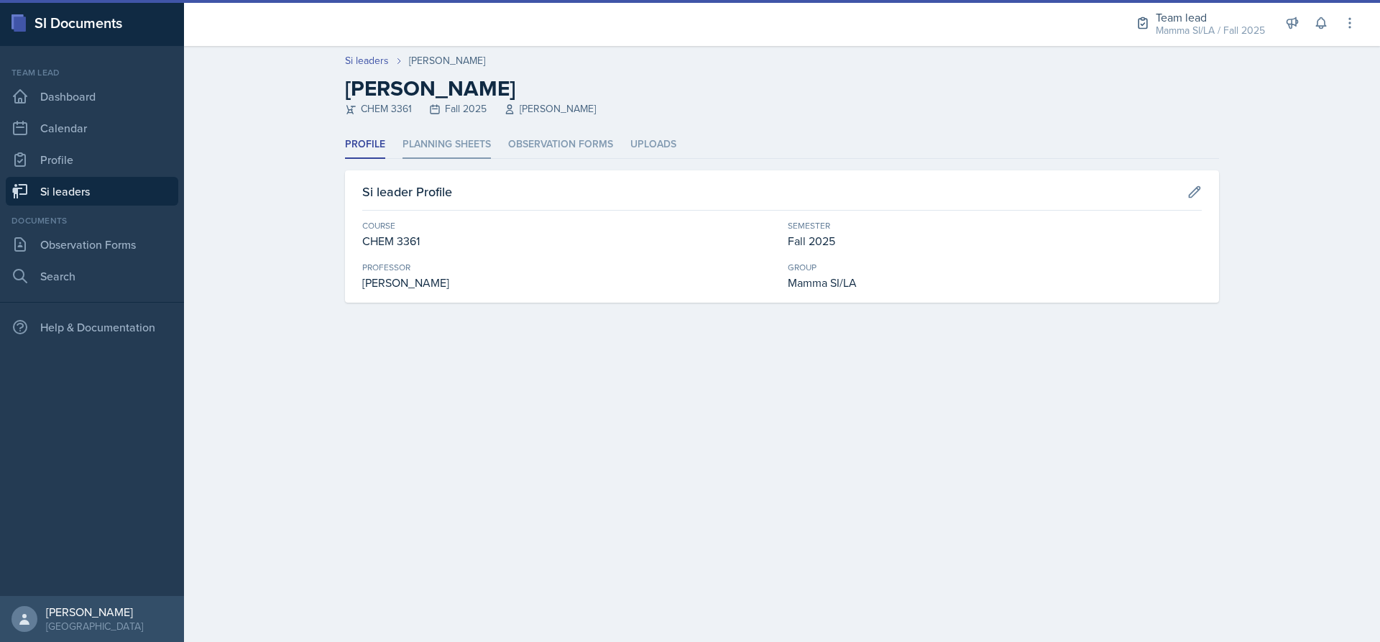
click at [463, 134] on li "Planning Sheets" at bounding box center [446, 145] width 88 height 28
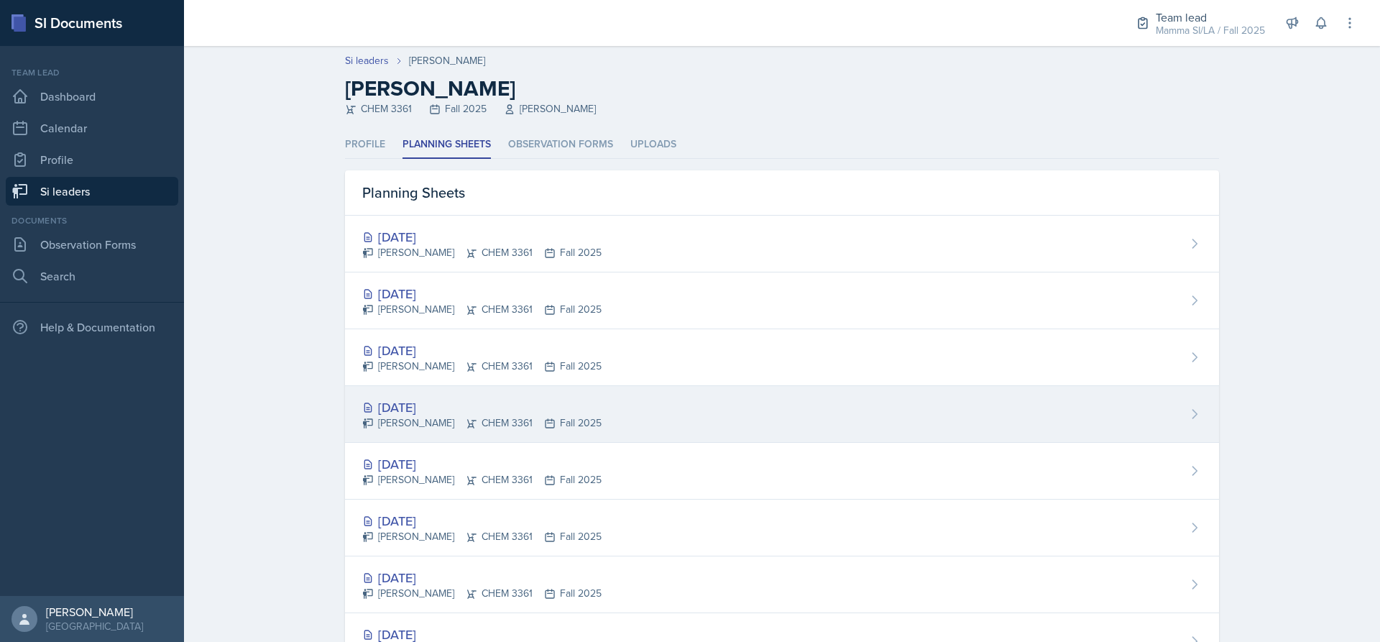
click at [397, 411] on div "[DATE]" at bounding box center [481, 406] width 239 height 19
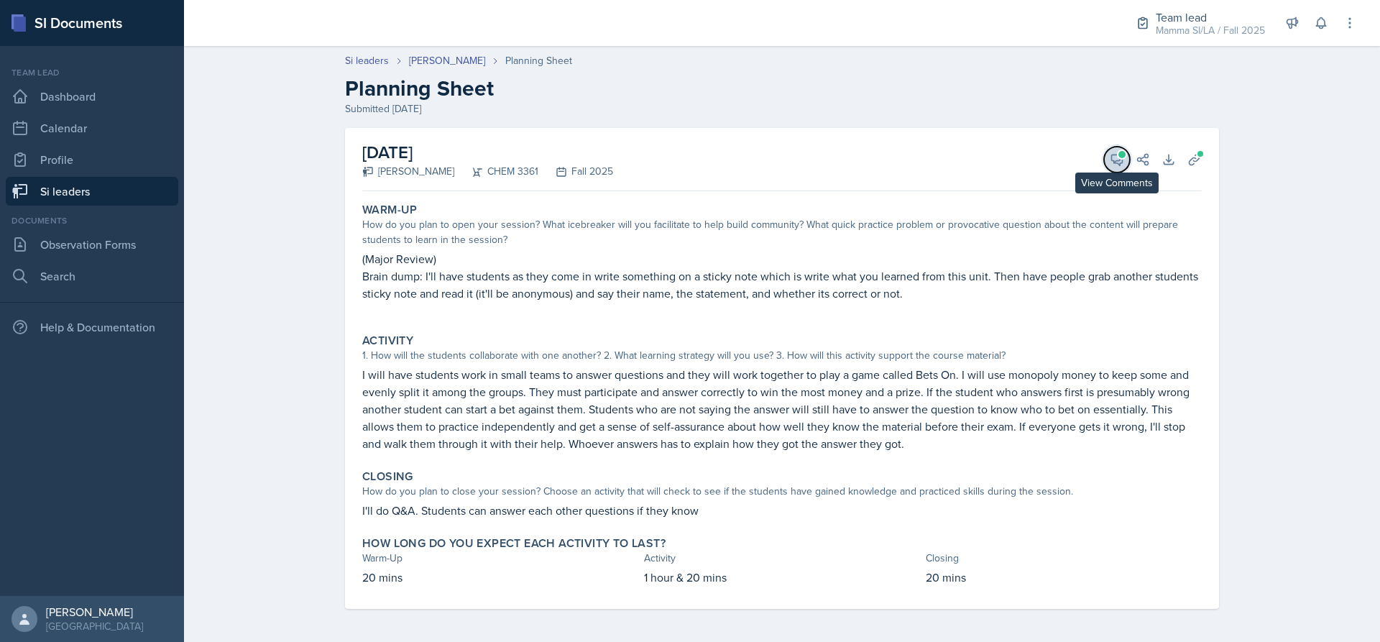
click at [1110, 156] on icon at bounding box center [1117, 159] width 14 height 14
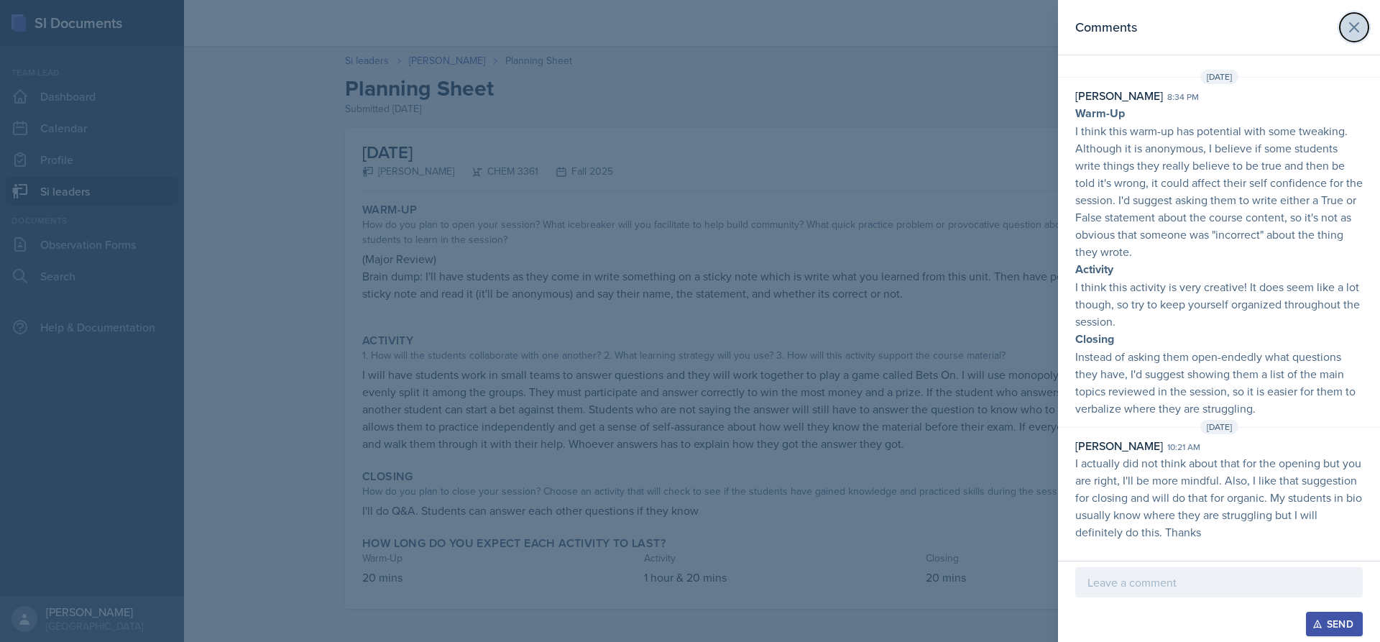
click at [1360, 23] on icon at bounding box center [1353, 27] width 17 height 17
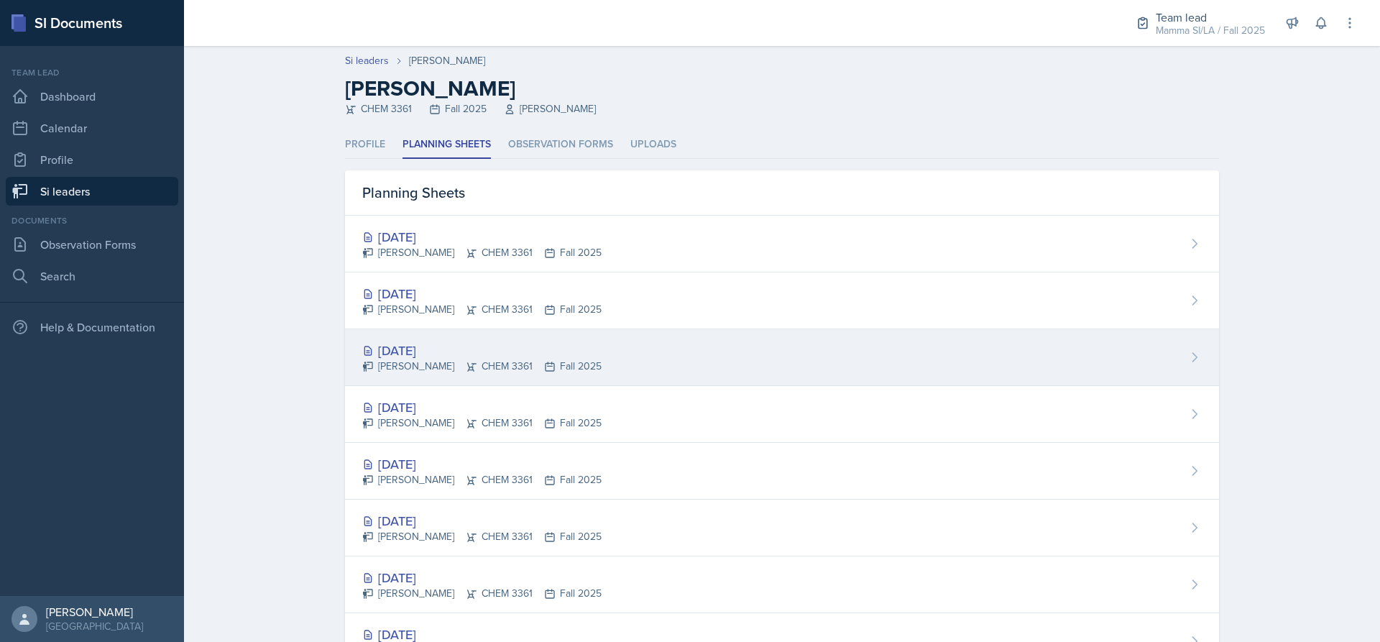
click at [657, 355] on div "[DATE] [PERSON_NAME] CHEM 3361 Fall 2025" at bounding box center [782, 357] width 874 height 57
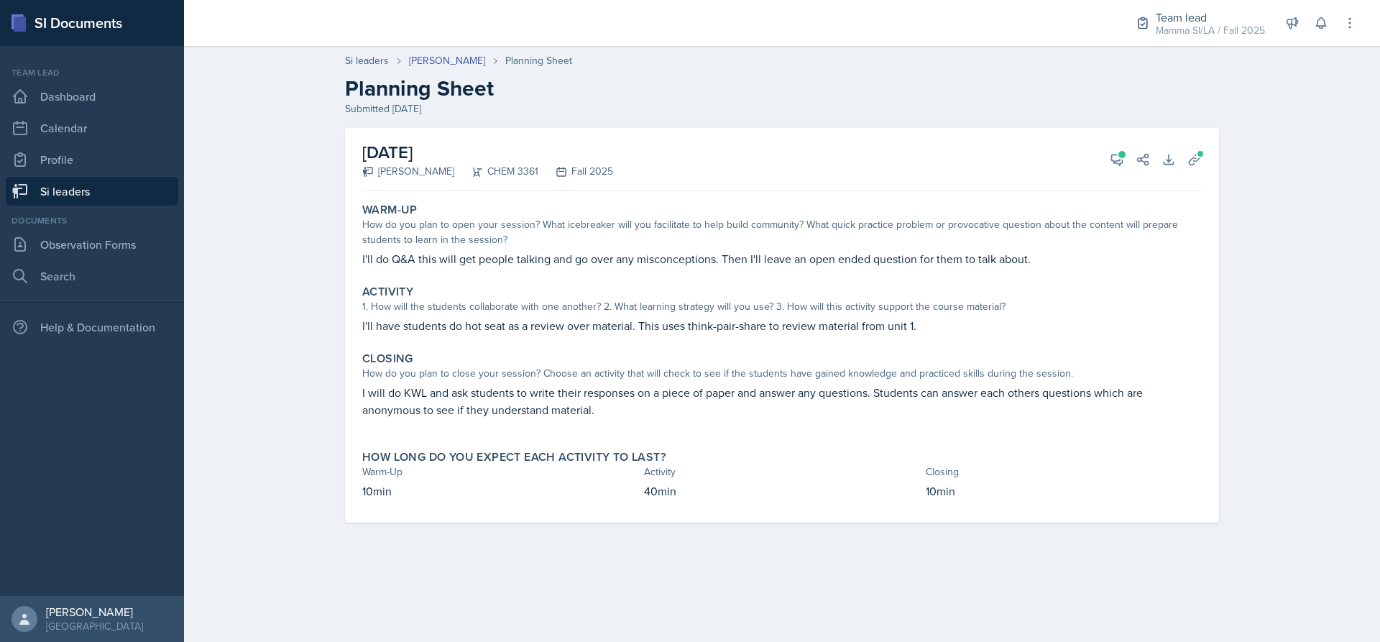
click at [1097, 163] on div "[DATE] [PERSON_NAME] CHEM 3361 Fall 2025 View Comments Comments [DATE] [PERSON_…" at bounding box center [781, 159] width 839 height 63
click at [1107, 160] on button "View Comments" at bounding box center [1117, 160] width 26 height 26
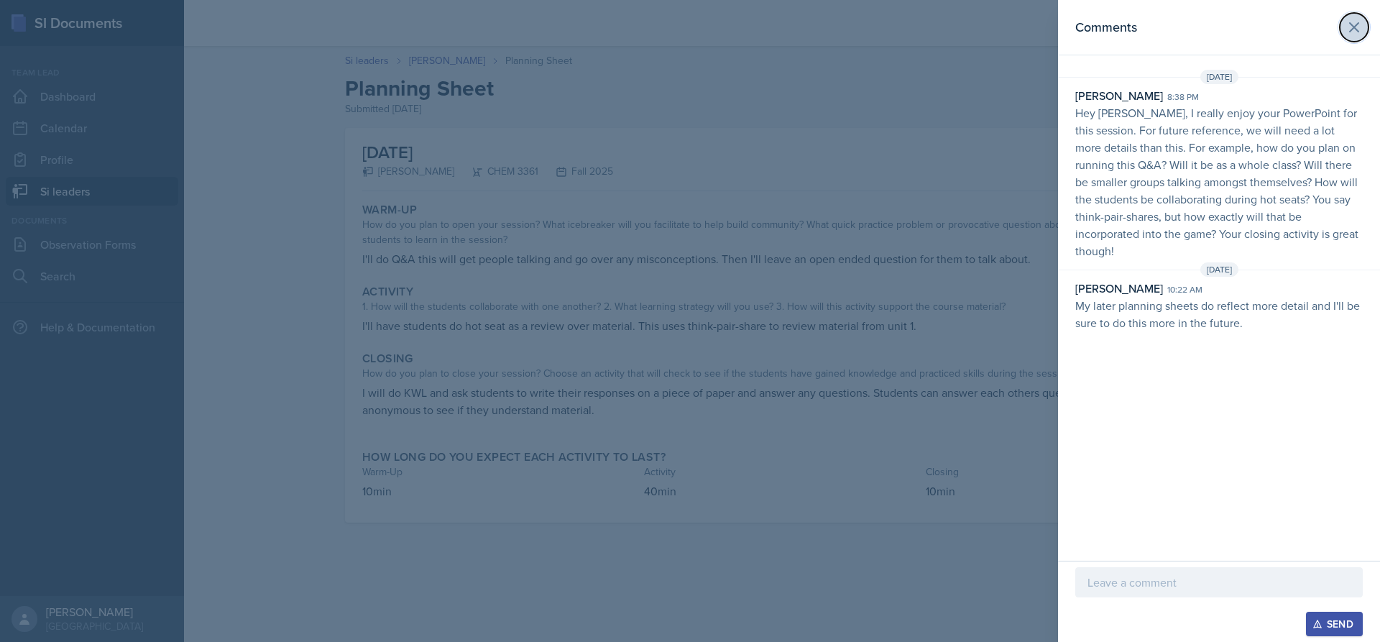
click at [1350, 23] on icon at bounding box center [1354, 27] width 9 height 9
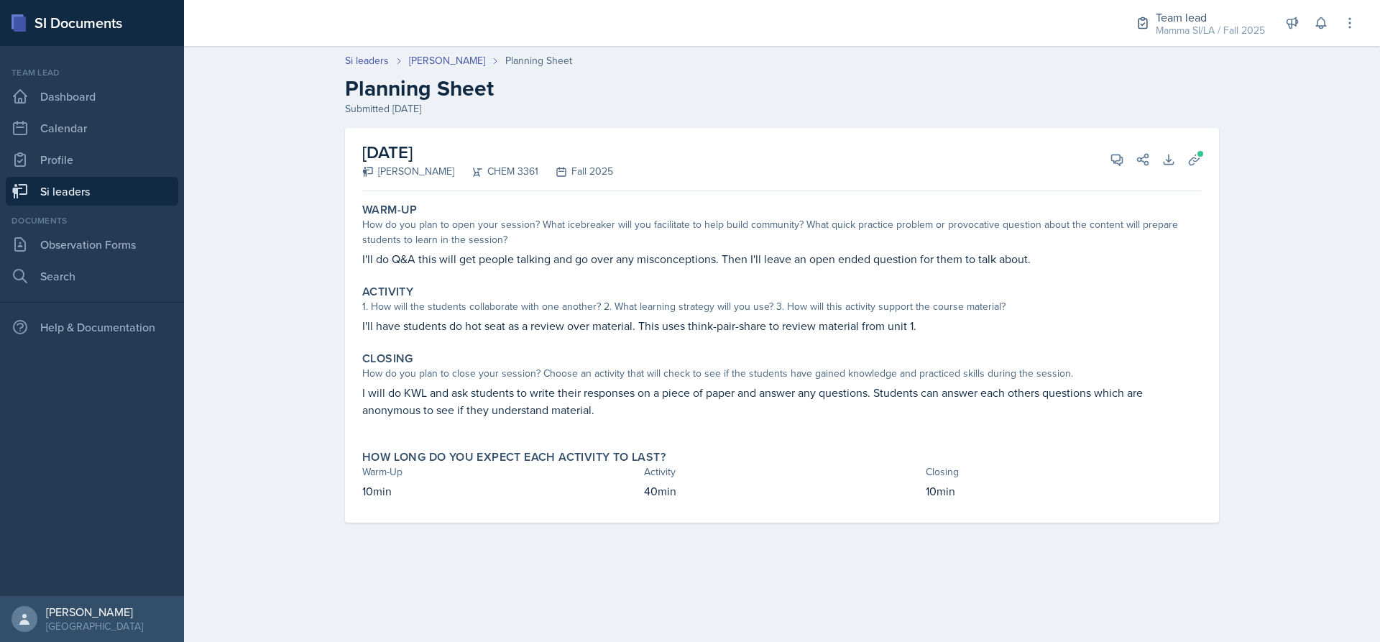
click at [105, 194] on link "Si leaders" at bounding box center [92, 191] width 172 height 29
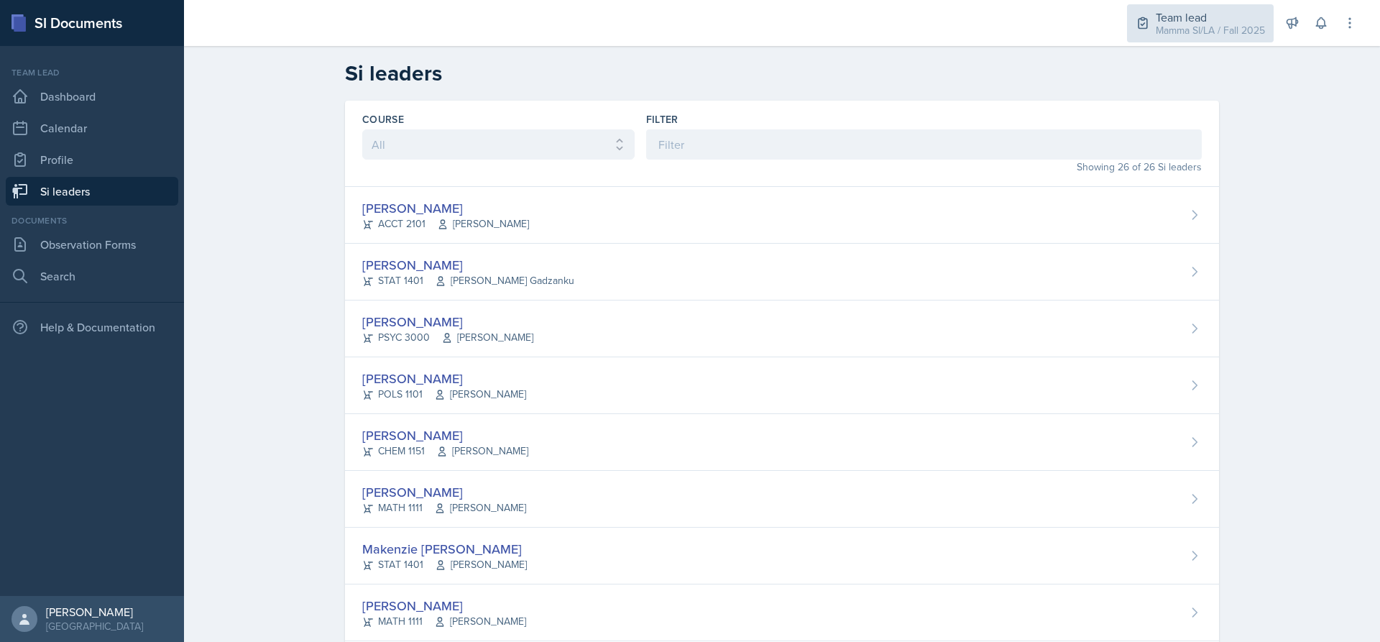
click at [1192, 27] on div "Mamma SI/LA / Fall 2025" at bounding box center [1210, 30] width 109 height 15
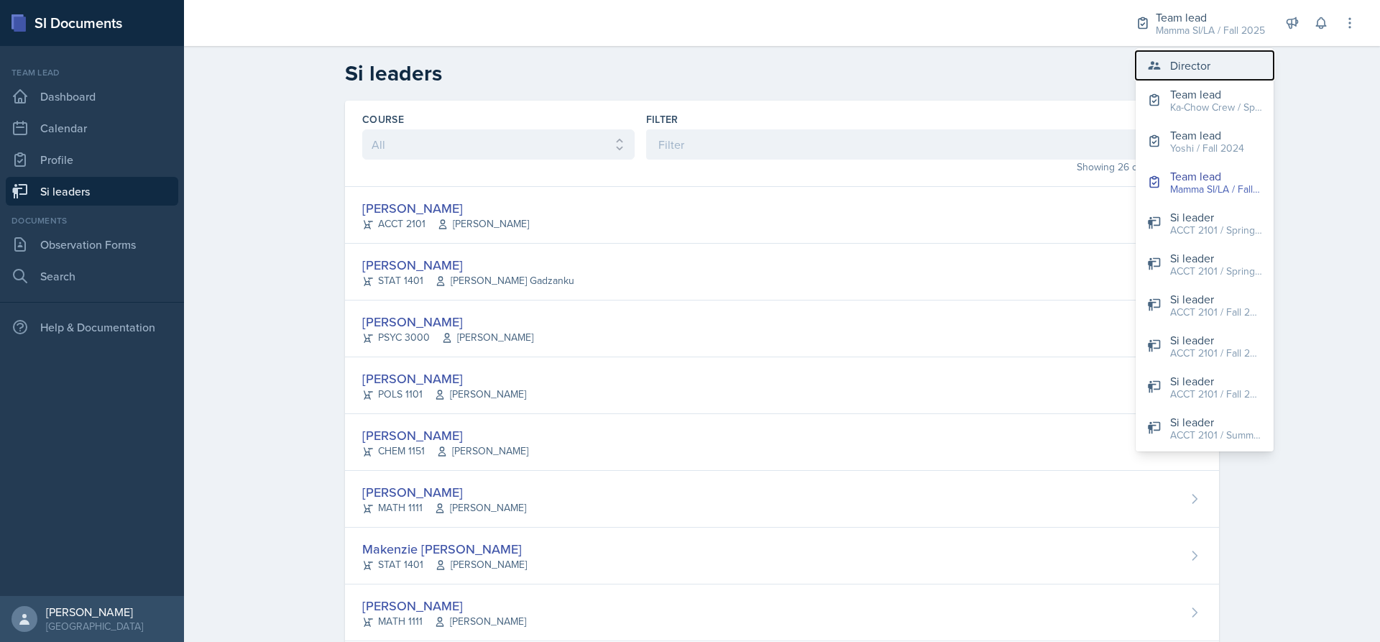
click at [1186, 57] on div "Director" at bounding box center [1190, 65] width 40 height 17
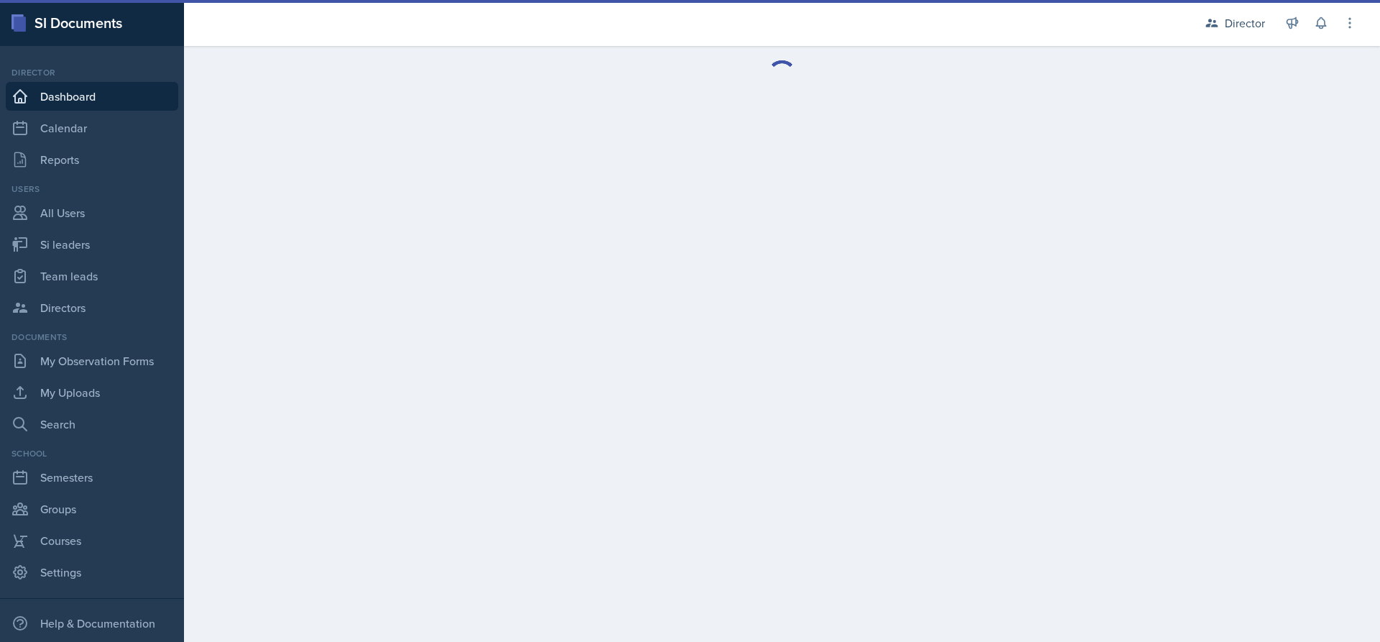
click at [101, 93] on link "Dashboard" at bounding box center [92, 96] width 172 height 29
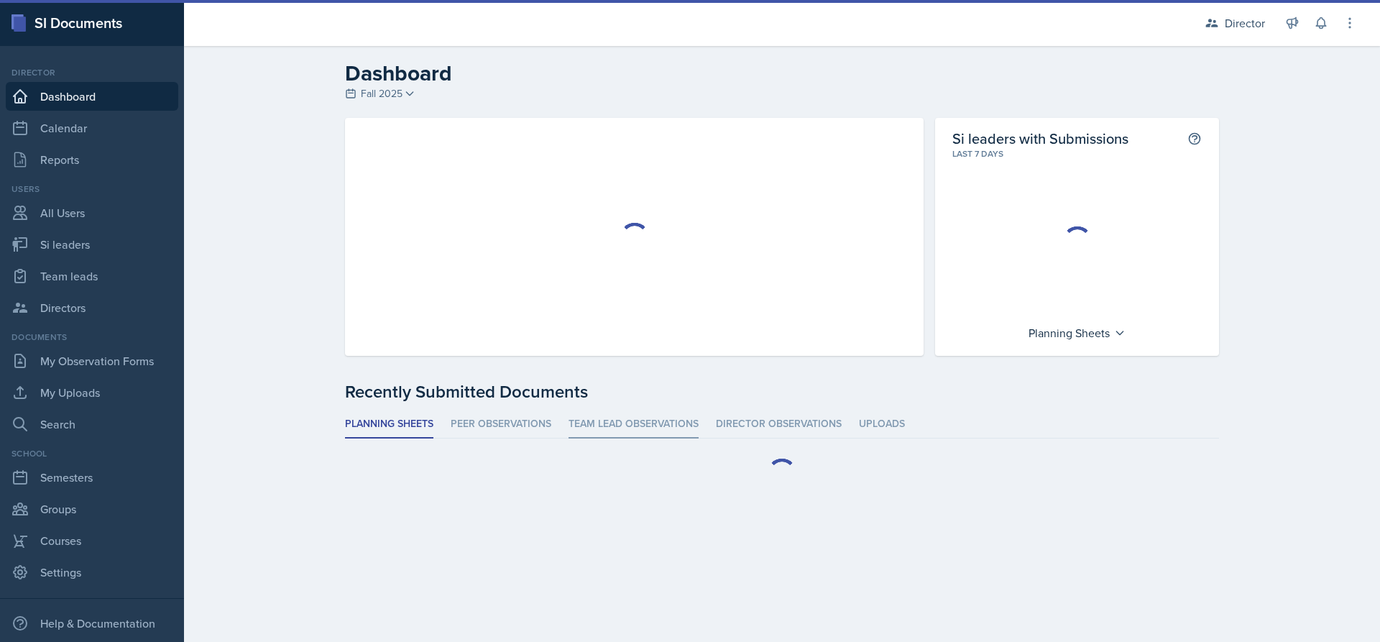
click at [661, 422] on li "Team lead Observations" at bounding box center [633, 424] width 130 height 28
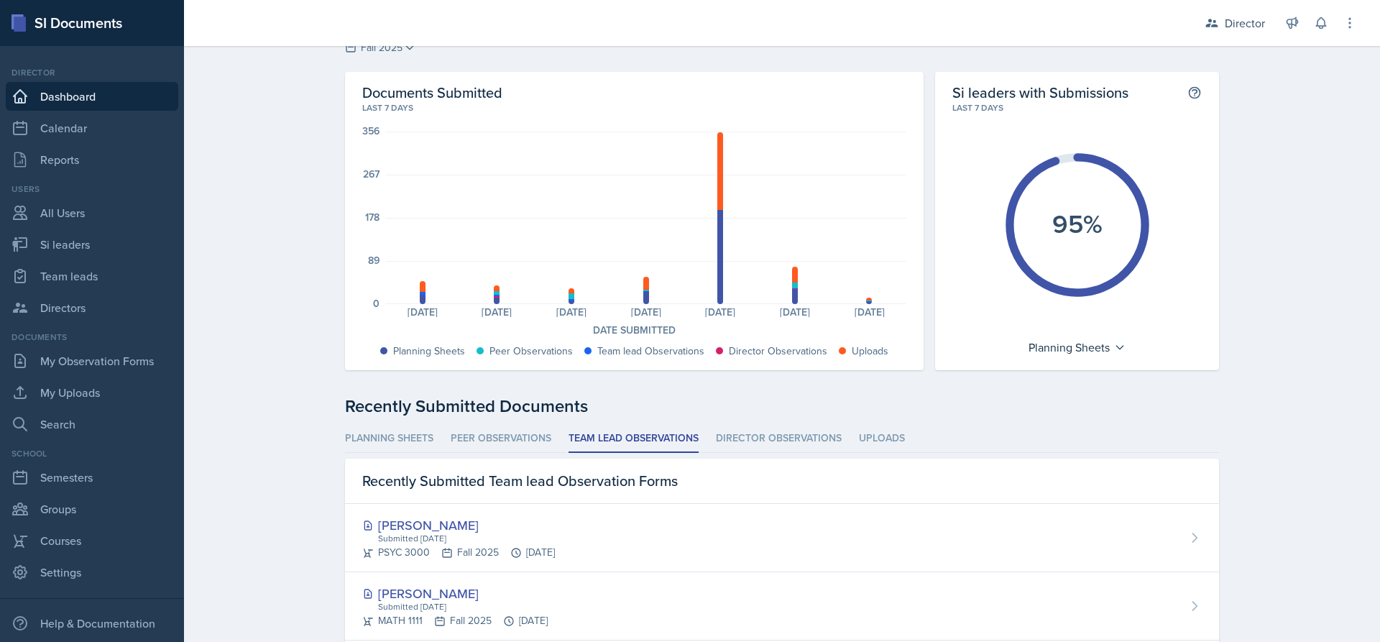
scroll to position [359, 0]
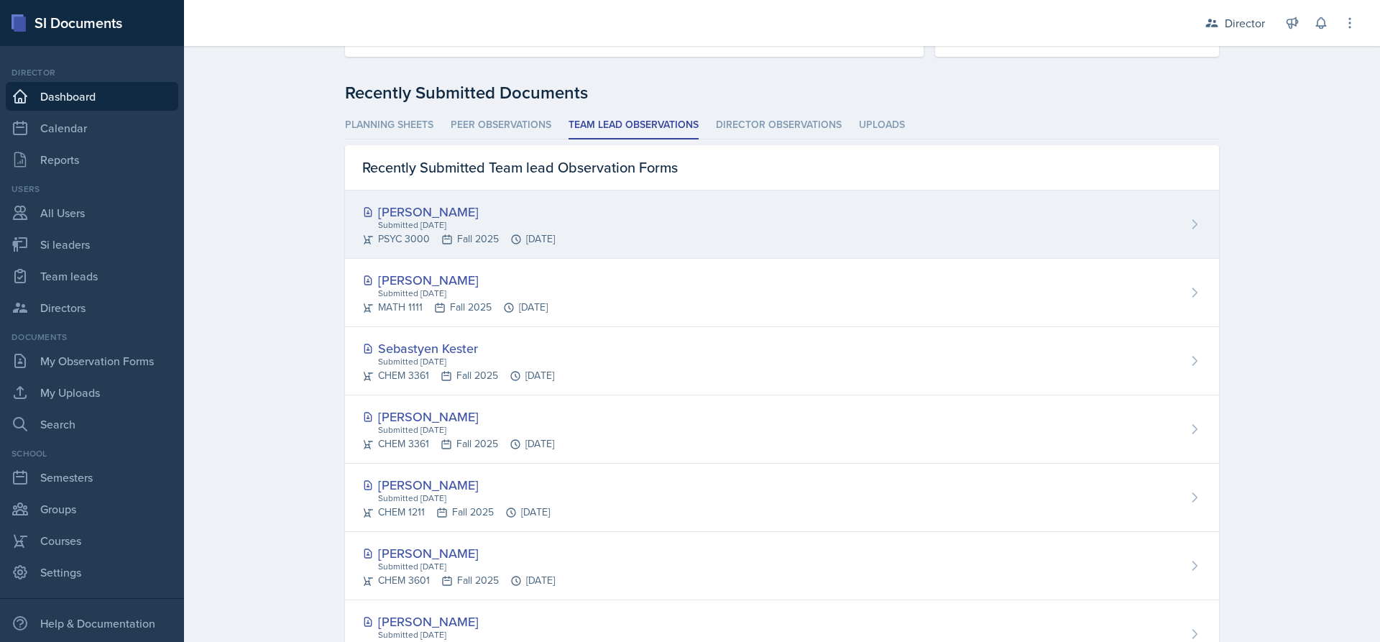
click at [555, 222] on div "Submitted [DATE]" at bounding box center [466, 224] width 178 height 13
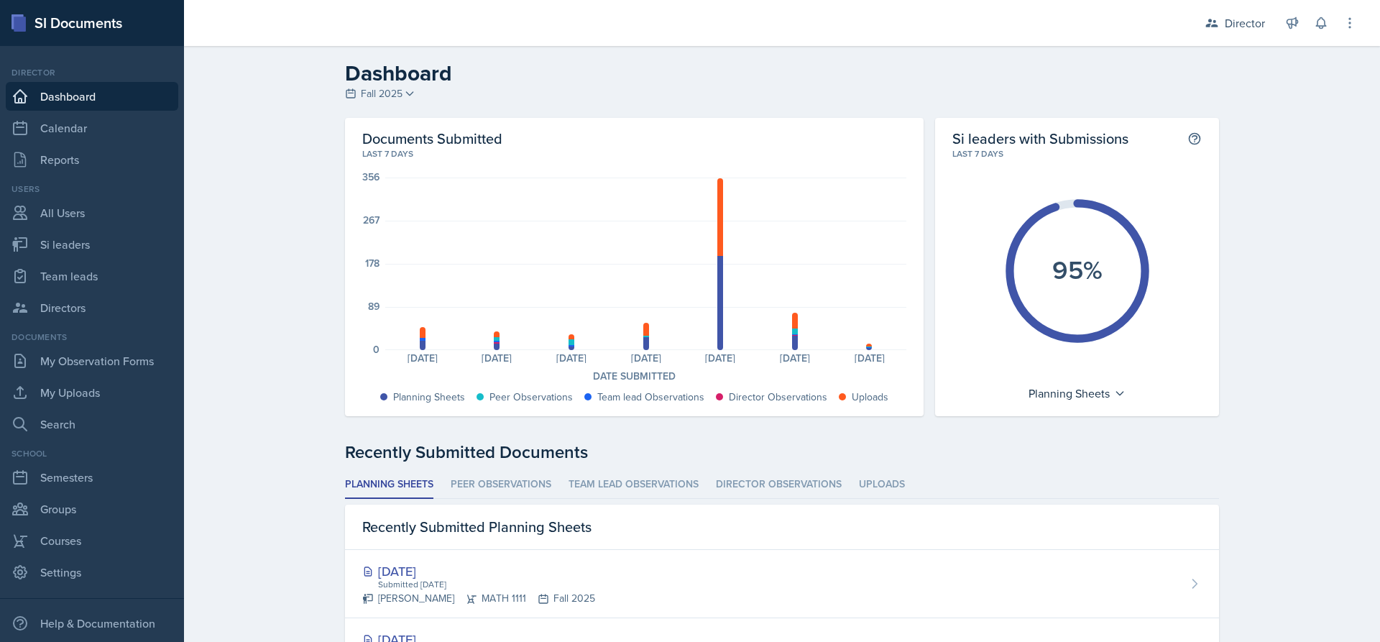
click at [1236, 37] on div "Director Director Team lead Ka-Chow Crew / Spring 2025 Team lead Yoshi / Fall 2…" at bounding box center [1270, 23] width 172 height 46
click at [1234, 25] on div "Director" at bounding box center [1245, 22] width 40 height 17
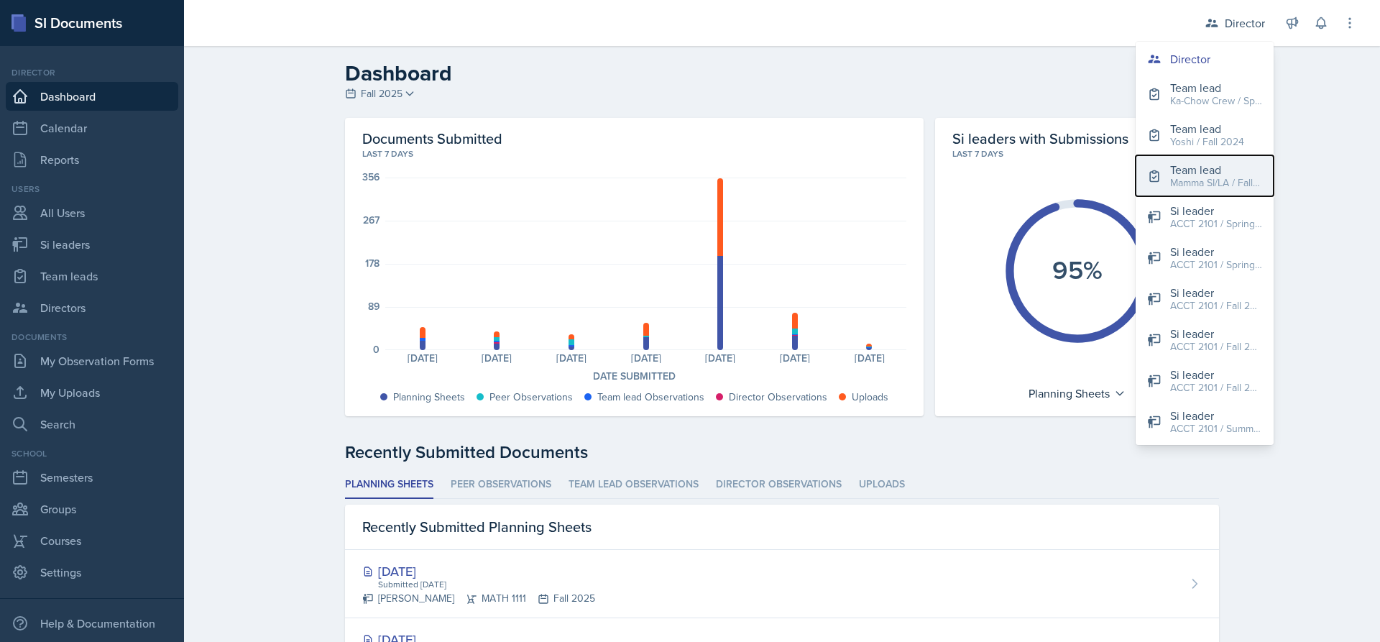
click at [1223, 171] on div "Team lead" at bounding box center [1216, 169] width 92 height 17
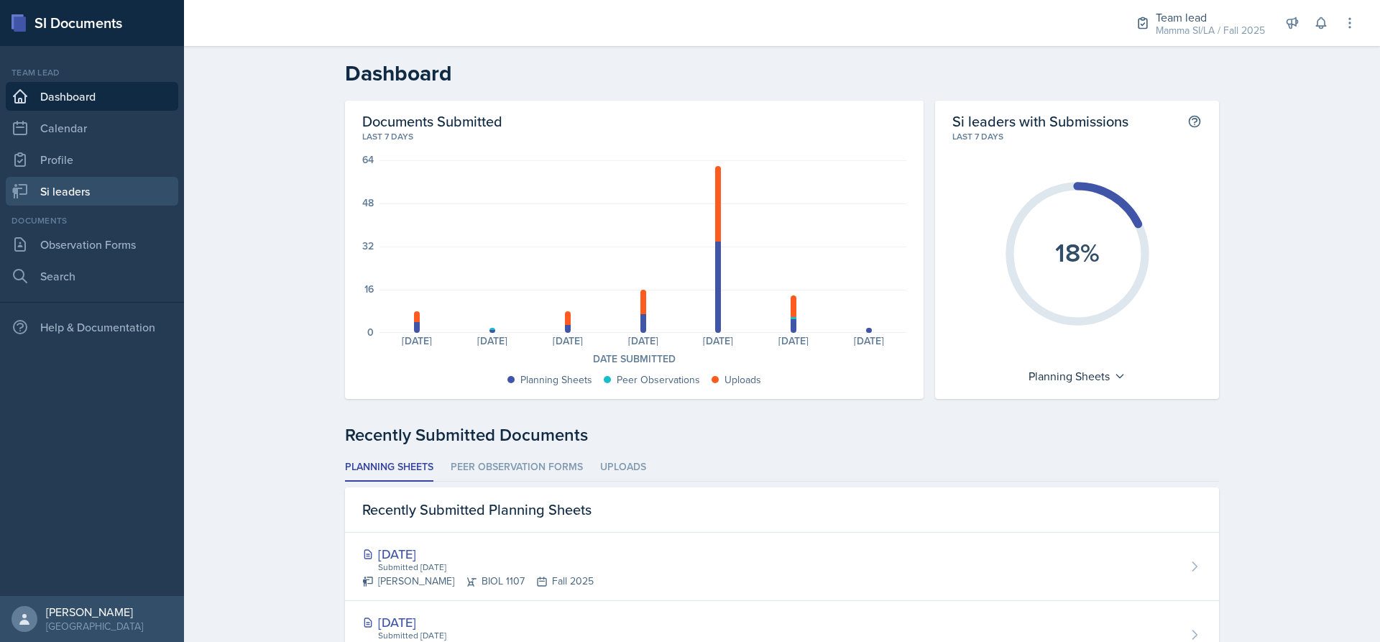
click at [45, 196] on link "Si leaders" at bounding box center [92, 191] width 172 height 29
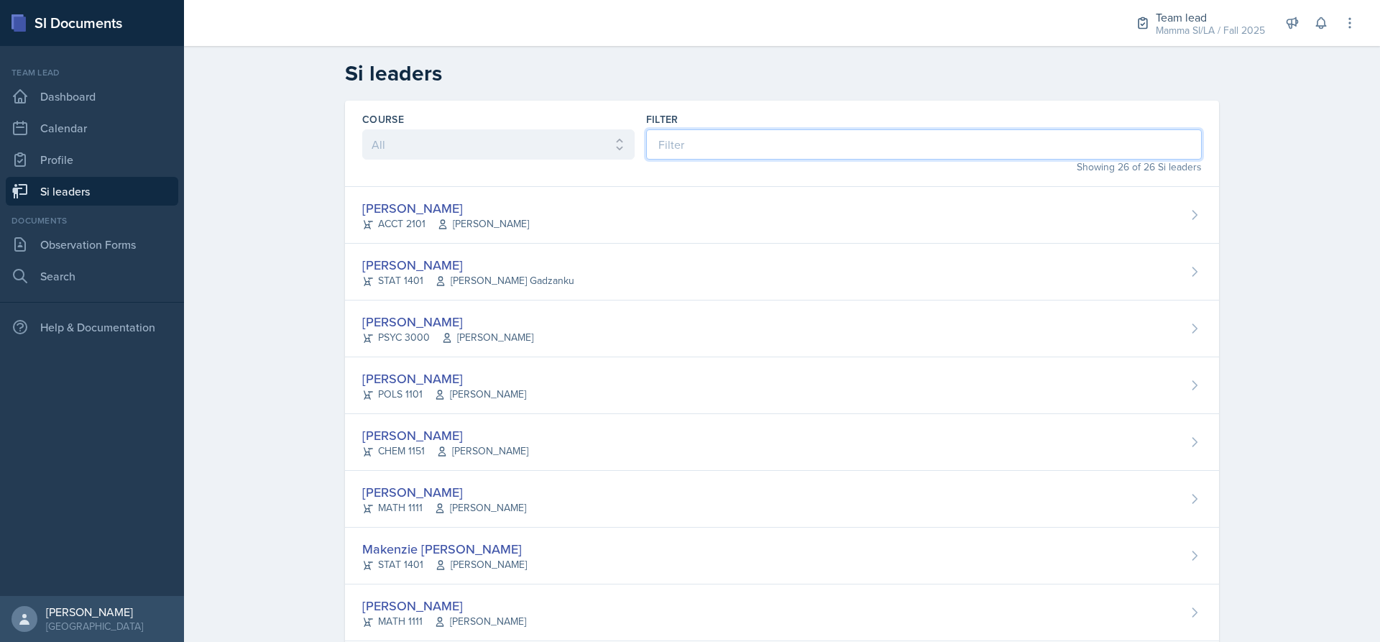
click at [703, 147] on input at bounding box center [924, 144] width 556 height 30
click at [63, 237] on link "Observation Forms" at bounding box center [92, 244] width 172 height 29
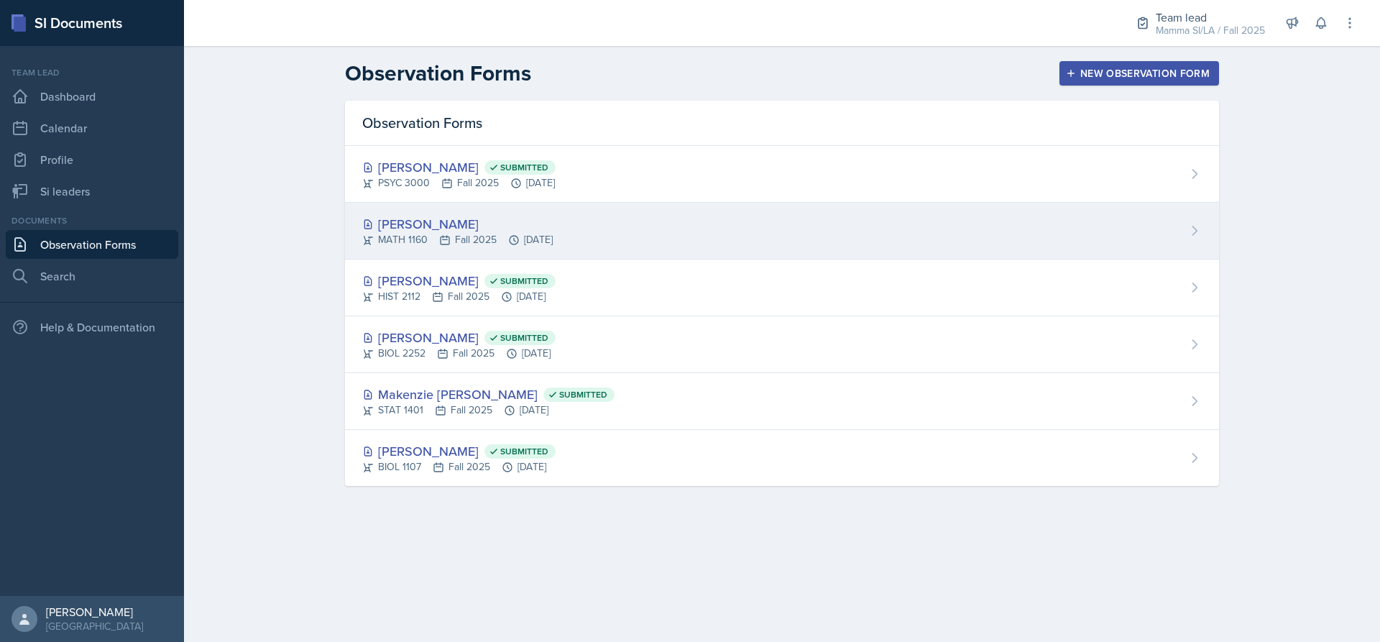
click at [589, 230] on div "[PERSON_NAME] MATH 1160 Fall 2025 [DATE]" at bounding box center [782, 231] width 874 height 57
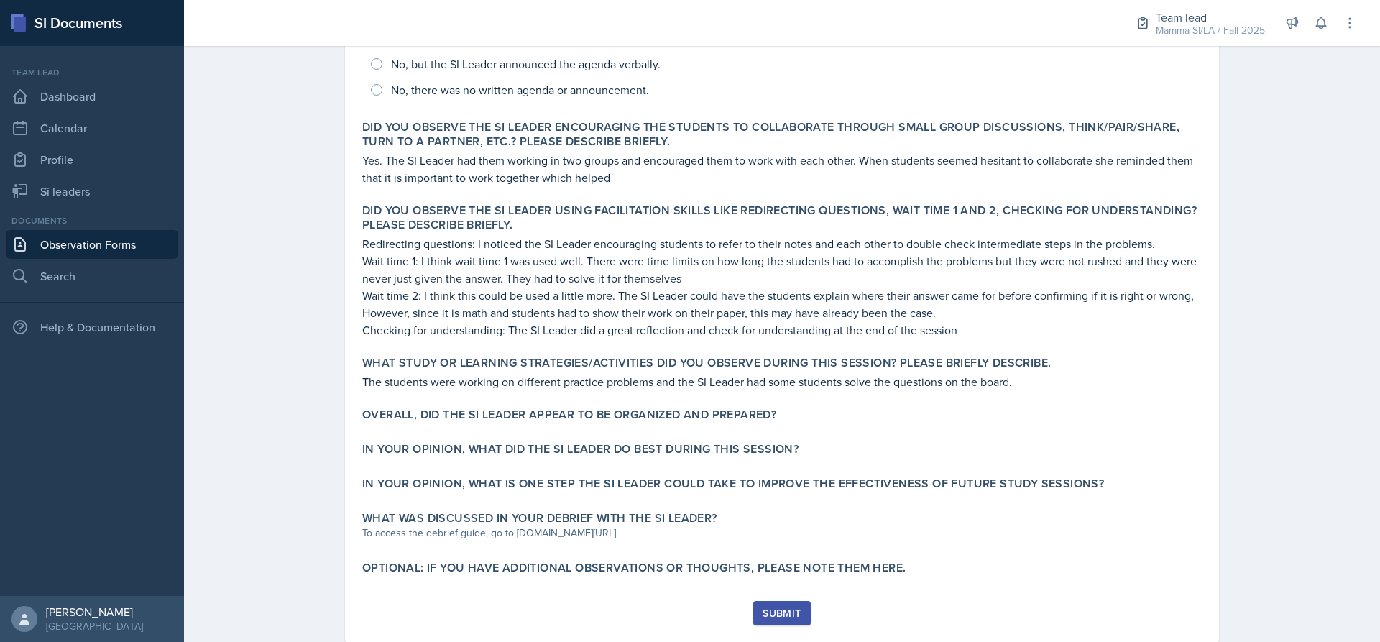
scroll to position [430, 0]
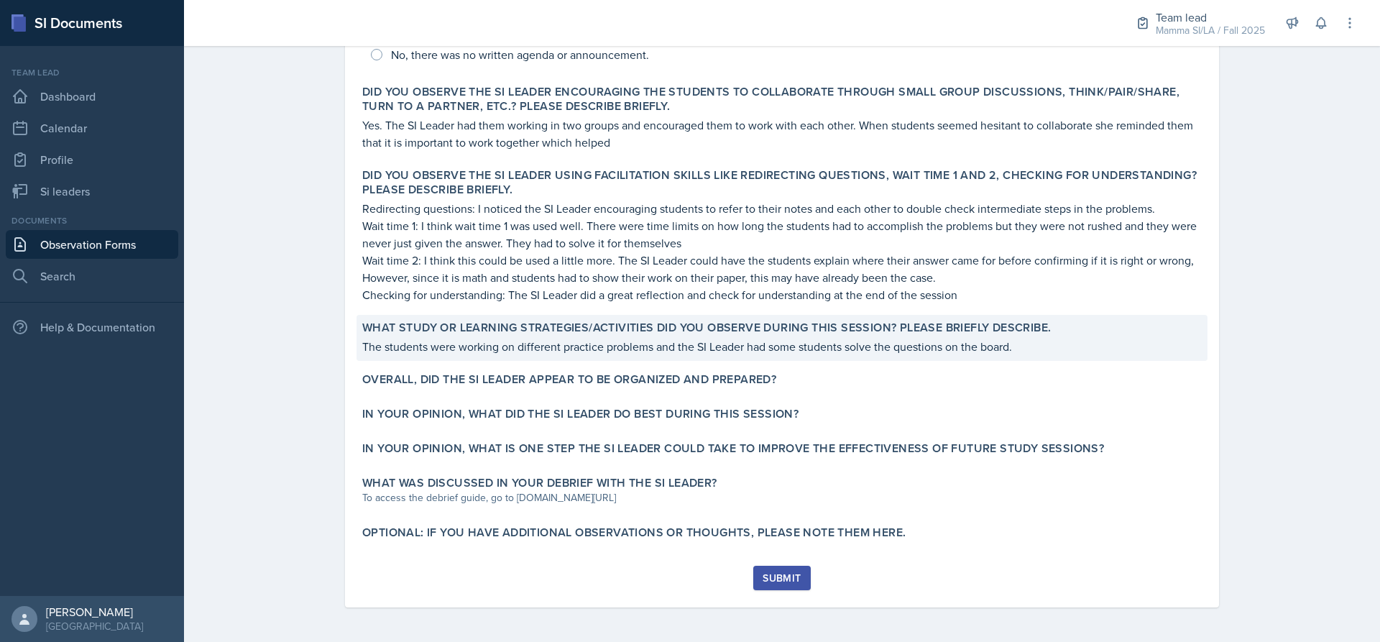
click at [679, 355] on div "What study or learning strategies/activities did you observe during this sessio…" at bounding box center [781, 338] width 851 height 46
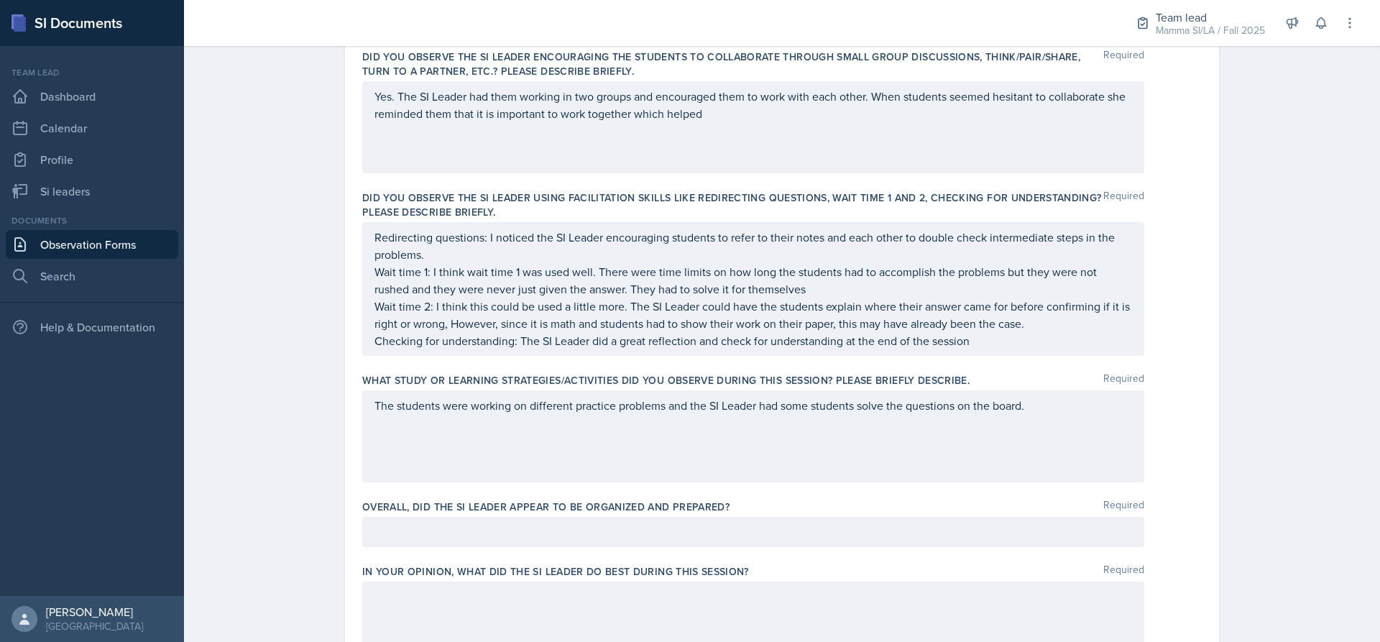
click at [993, 419] on div "The students were working on different practice problems and the SI Leader had …" at bounding box center [753, 436] width 782 height 92
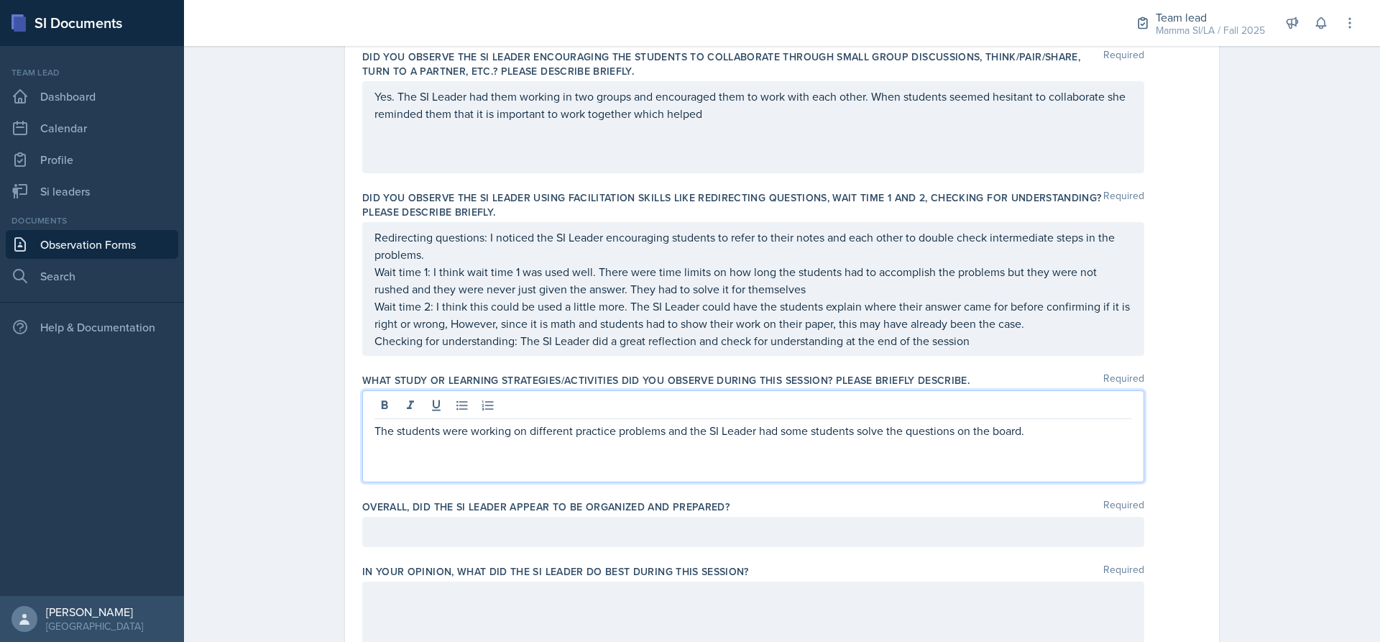
scroll to position [456, 0]
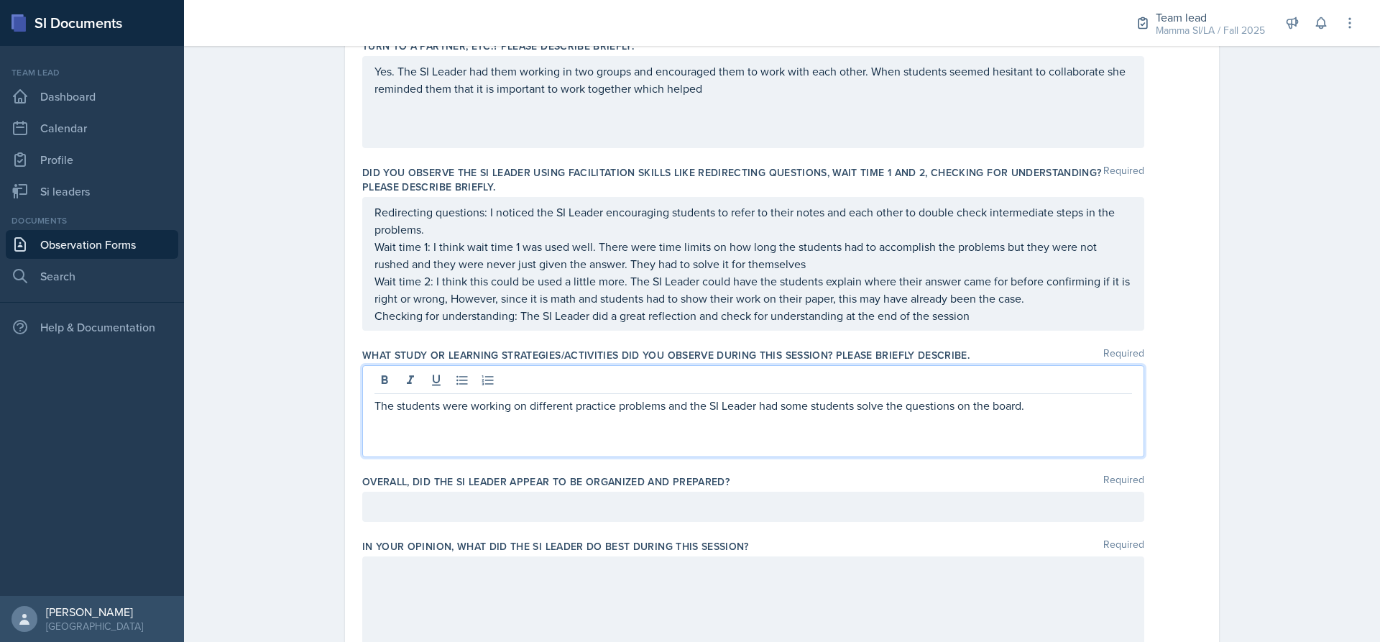
click at [1041, 418] on div "The students were working on different practice problems and the SI Leader had …" at bounding box center [753, 411] width 782 height 92
click at [1044, 410] on p "The students were working on different practice problems and the SI Leader had …" at bounding box center [753, 405] width 758 height 17
click at [687, 512] on div at bounding box center [753, 507] width 782 height 30
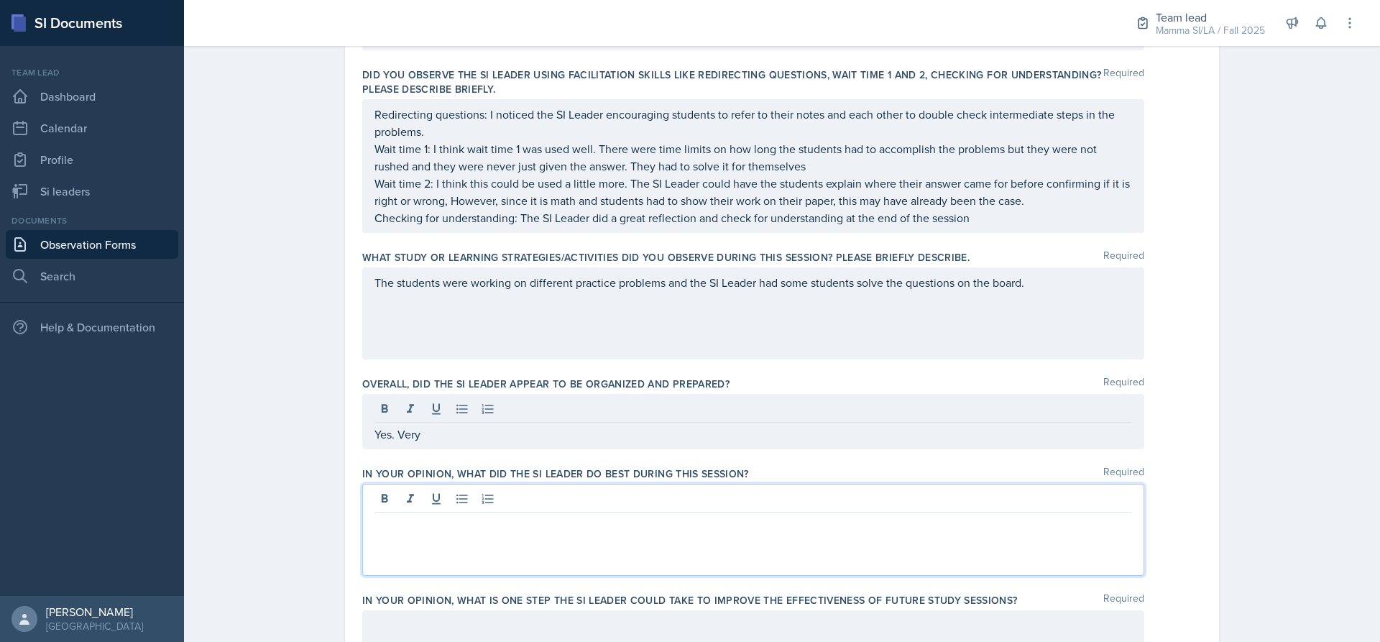
scroll to position [743, 0]
